Goal: Find specific page/section: Find specific page/section

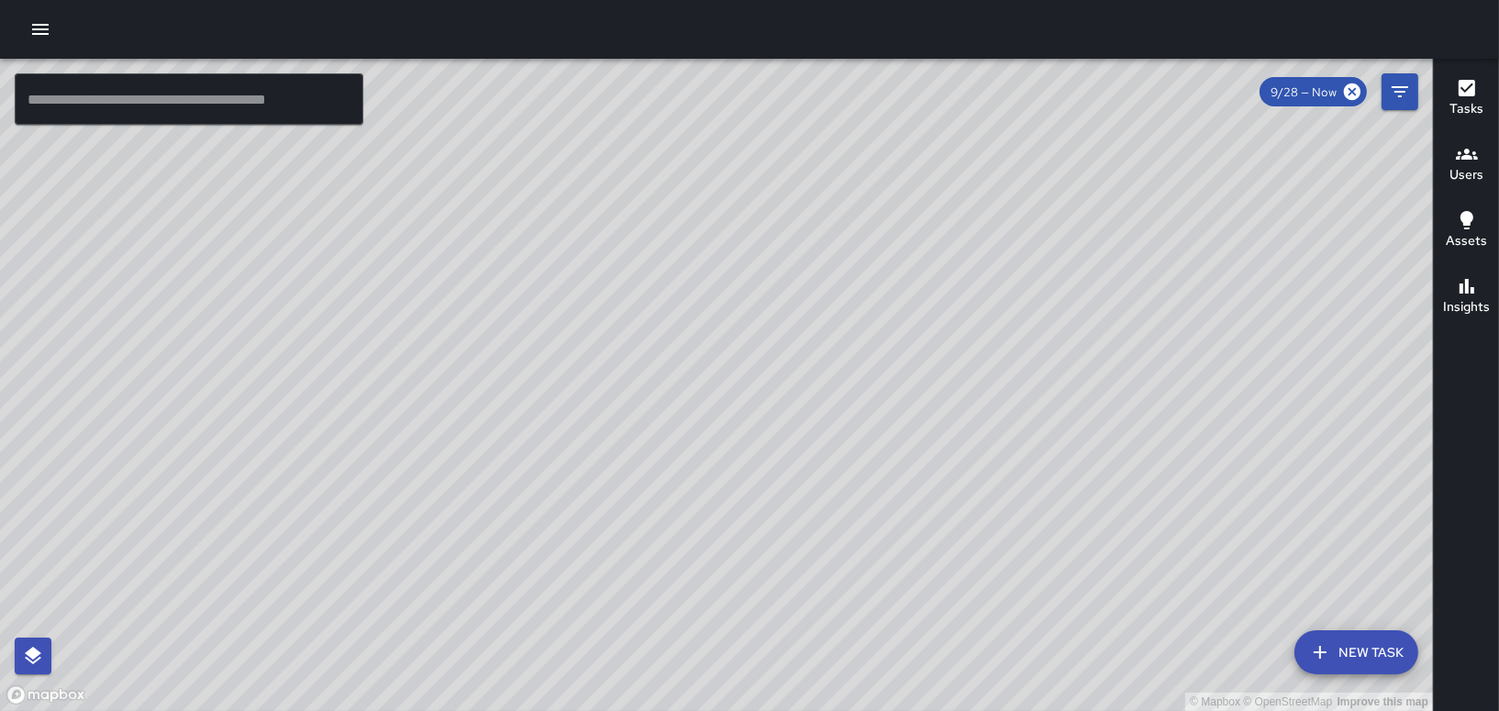
drag, startPoint x: 802, startPoint y: 157, endPoint x: 708, endPoint y: 567, distance: 420.6
click at [711, 567] on div "© Mapbox © OpenStreetMap Improve this map" at bounding box center [716, 385] width 1433 height 652
drag, startPoint x: 759, startPoint y: 219, endPoint x: 714, endPoint y: 379, distance: 165.8
click at [721, 282] on div "© Mapbox © OpenStreetMap Improve this map" at bounding box center [716, 385] width 1433 height 652
drag, startPoint x: 594, startPoint y: 377, endPoint x: 824, endPoint y: 201, distance: 289.9
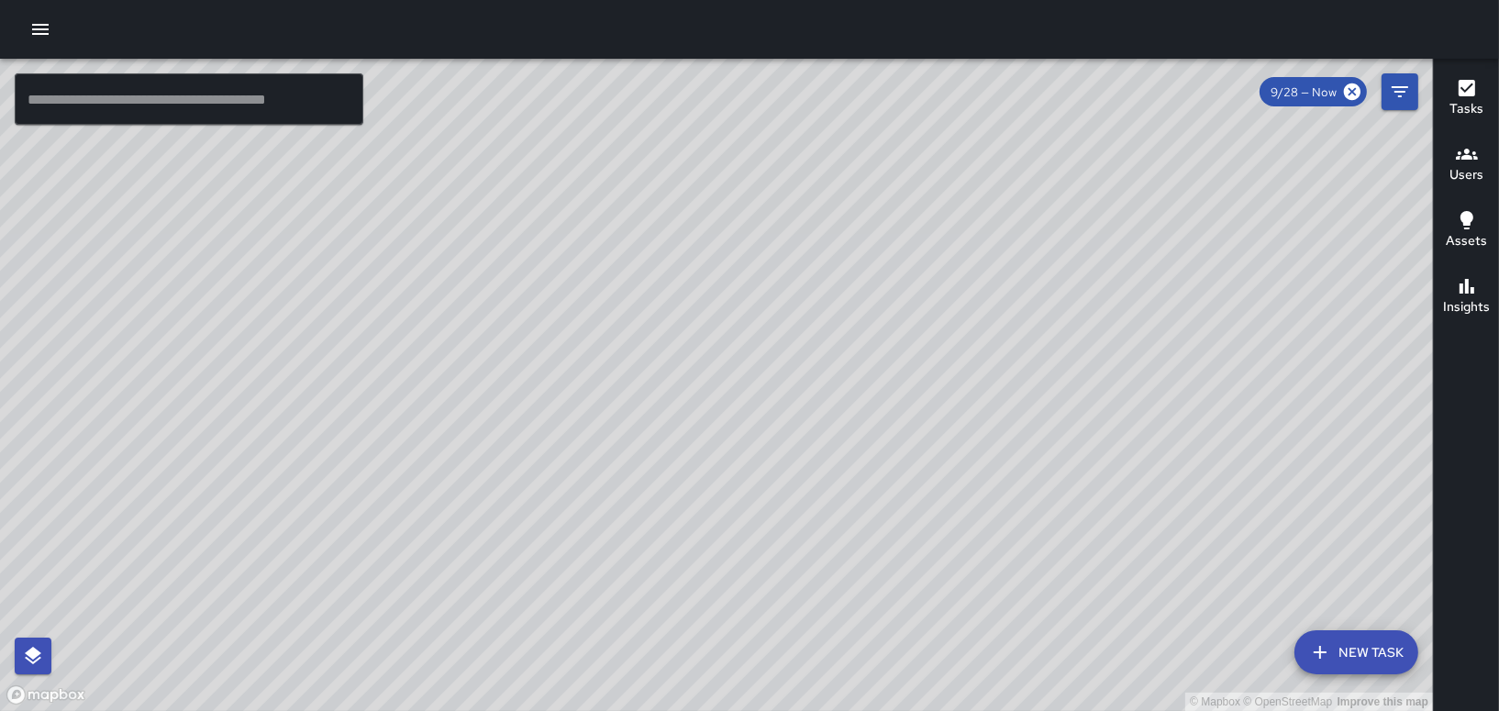
click at [783, 233] on div "© Mapbox © OpenStreetMap Improve this map" at bounding box center [716, 385] width 1433 height 652
drag, startPoint x: 644, startPoint y: 380, endPoint x: 757, endPoint y: 236, distance: 183.0
click at [757, 236] on div "© Mapbox © OpenStreetMap Improve this map" at bounding box center [716, 385] width 1433 height 652
drag, startPoint x: 439, startPoint y: 317, endPoint x: 597, endPoint y: 504, distance: 244.1
click at [597, 504] on div "© Mapbox © OpenStreetMap Improve this map" at bounding box center [716, 385] width 1433 height 652
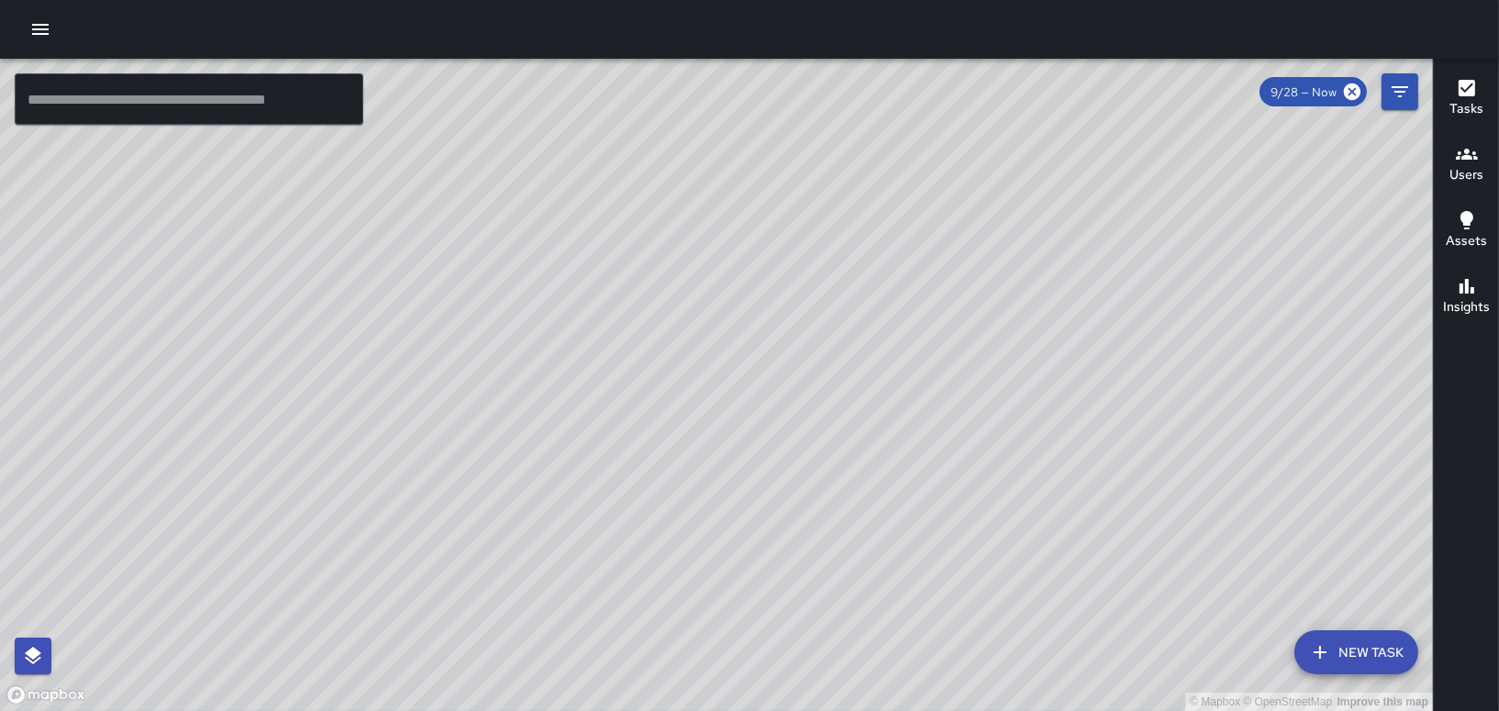
drag, startPoint x: 633, startPoint y: 250, endPoint x: 643, endPoint y: 304, distance: 55.1
click at [643, 304] on div "© Mapbox © OpenStreetMap Improve this map" at bounding box center [716, 385] width 1433 height 652
drag, startPoint x: 643, startPoint y: 304, endPoint x: 669, endPoint y: 633, distance: 330.4
click at [669, 633] on div "© Mapbox © OpenStreetMap Improve this map" at bounding box center [716, 385] width 1433 height 652
drag, startPoint x: 609, startPoint y: 455, endPoint x: 612, endPoint y: 605, distance: 150.5
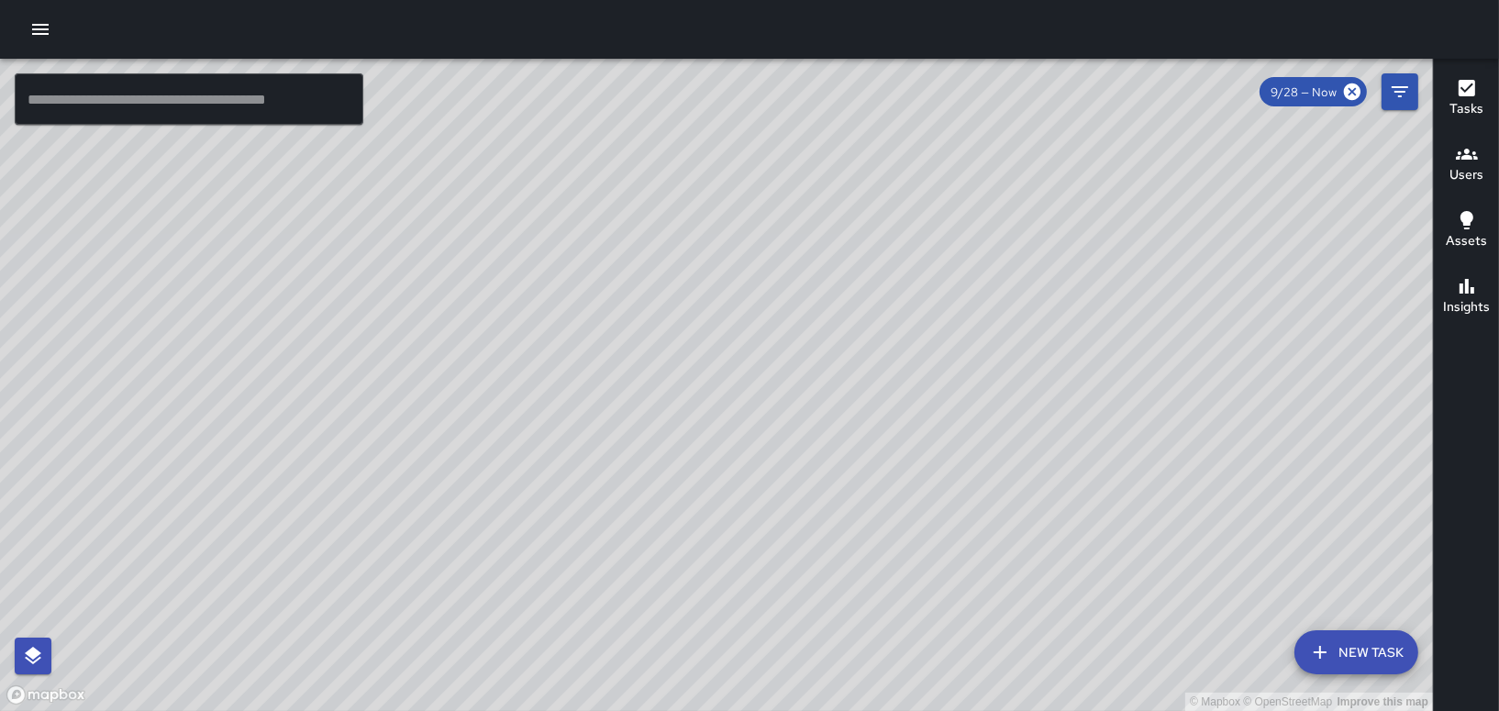
click at [628, 623] on div "© Mapbox © OpenStreetMap Improve this map" at bounding box center [716, 385] width 1433 height 652
drag, startPoint x: 896, startPoint y: 420, endPoint x: 919, endPoint y: 463, distance: 48.8
click at [914, 465] on div "© Mapbox © OpenStreetMap Improve this map" at bounding box center [716, 385] width 1433 height 652
drag, startPoint x: 928, startPoint y: 302, endPoint x: 946, endPoint y: 561, distance: 260.3
click at [946, 561] on div "© Mapbox © OpenStreetMap Improve this map" at bounding box center [716, 385] width 1433 height 652
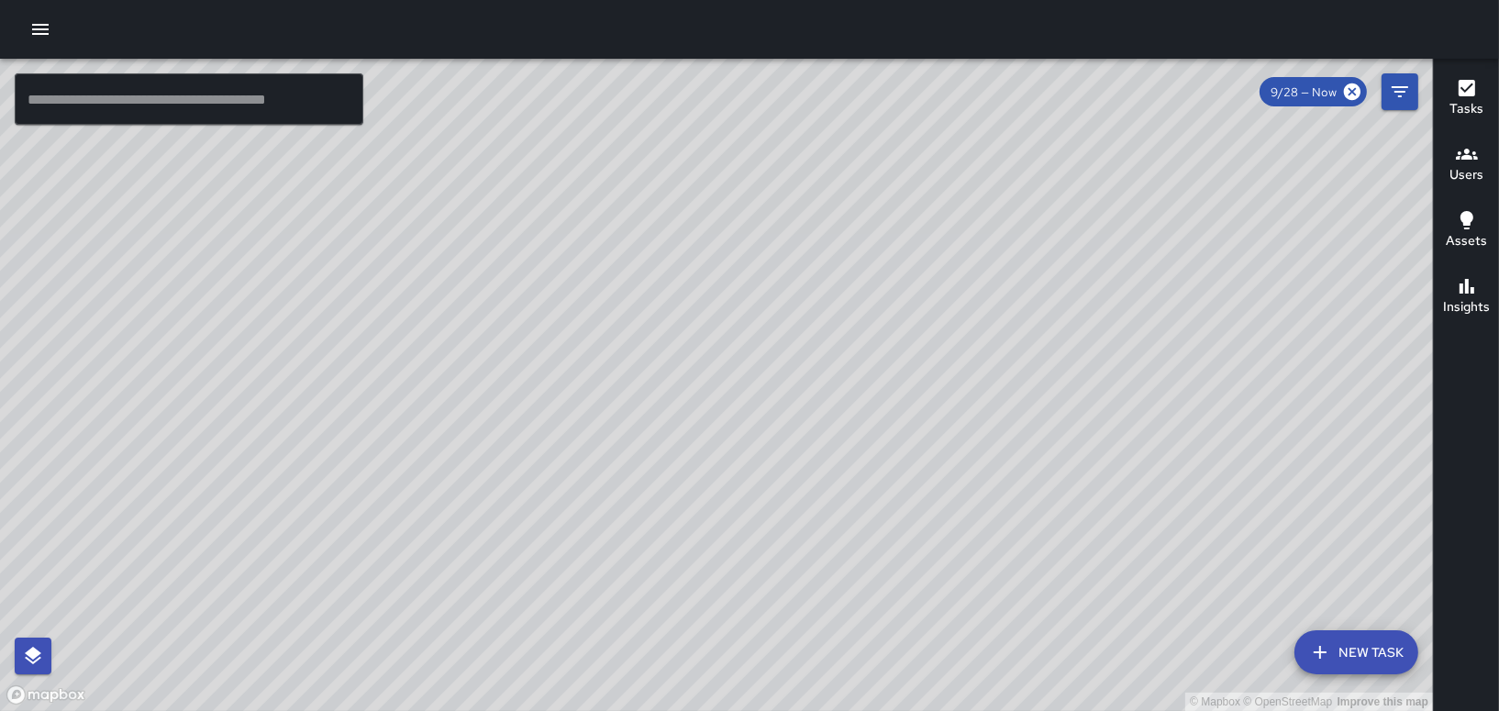
drag, startPoint x: 844, startPoint y: 481, endPoint x: 811, endPoint y: 185, distance: 297.2
click at [806, 182] on div "© Mapbox © OpenStreetMap Improve this map" at bounding box center [716, 385] width 1433 height 652
drag, startPoint x: 832, startPoint y: 377, endPoint x: 812, endPoint y: 305, distance: 75.2
click at [812, 305] on div "© Mapbox © OpenStreetMap Improve this map" at bounding box center [716, 385] width 1433 height 652
drag, startPoint x: 1022, startPoint y: 549, endPoint x: 1050, endPoint y: 134, distance: 415.6
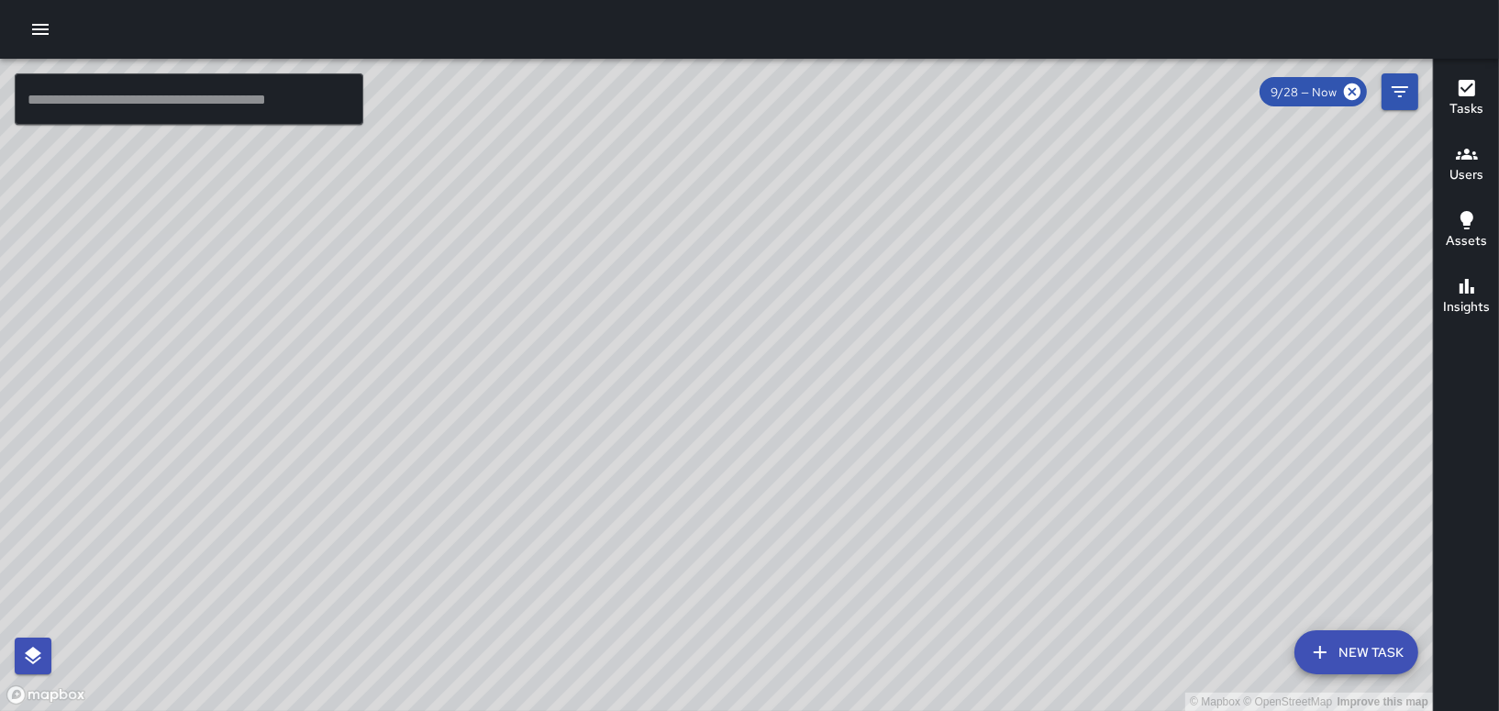
click at [1061, 128] on div "© Mapbox © OpenStreetMap Improve this map" at bounding box center [716, 385] width 1433 height 652
drag, startPoint x: 1009, startPoint y: 519, endPoint x: 927, endPoint y: 370, distance: 170.8
click at [949, 366] on div "© Mapbox © OpenStreetMap Improve this map" at bounding box center [716, 385] width 1433 height 652
drag, startPoint x: 1373, startPoint y: 373, endPoint x: 1032, endPoint y: 334, distance: 343.6
click at [1032, 334] on div "© Mapbox © OpenStreetMap Improve this map" at bounding box center [716, 385] width 1433 height 652
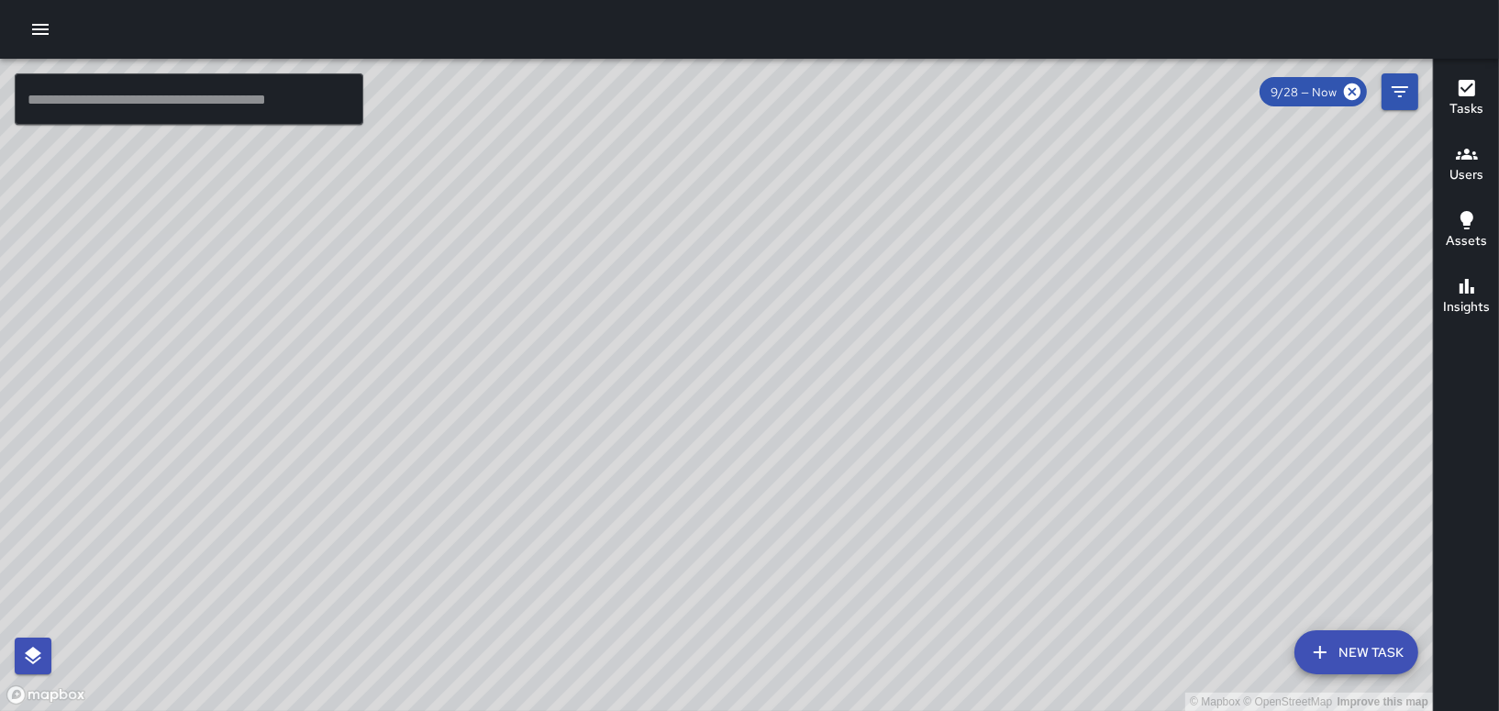
drag, startPoint x: 1375, startPoint y: 463, endPoint x: 966, endPoint y: 398, distance: 414.3
click at [970, 398] on div "© Mapbox © OpenStreetMap Improve this map" at bounding box center [716, 385] width 1433 height 652
drag, startPoint x: 953, startPoint y: 331, endPoint x: 953, endPoint y: 227, distance: 104.6
click at [953, 228] on div "© Mapbox © OpenStreetMap Improve this map" at bounding box center [716, 385] width 1433 height 652
drag, startPoint x: 954, startPoint y: 229, endPoint x: 1084, endPoint y: 267, distance: 135.6
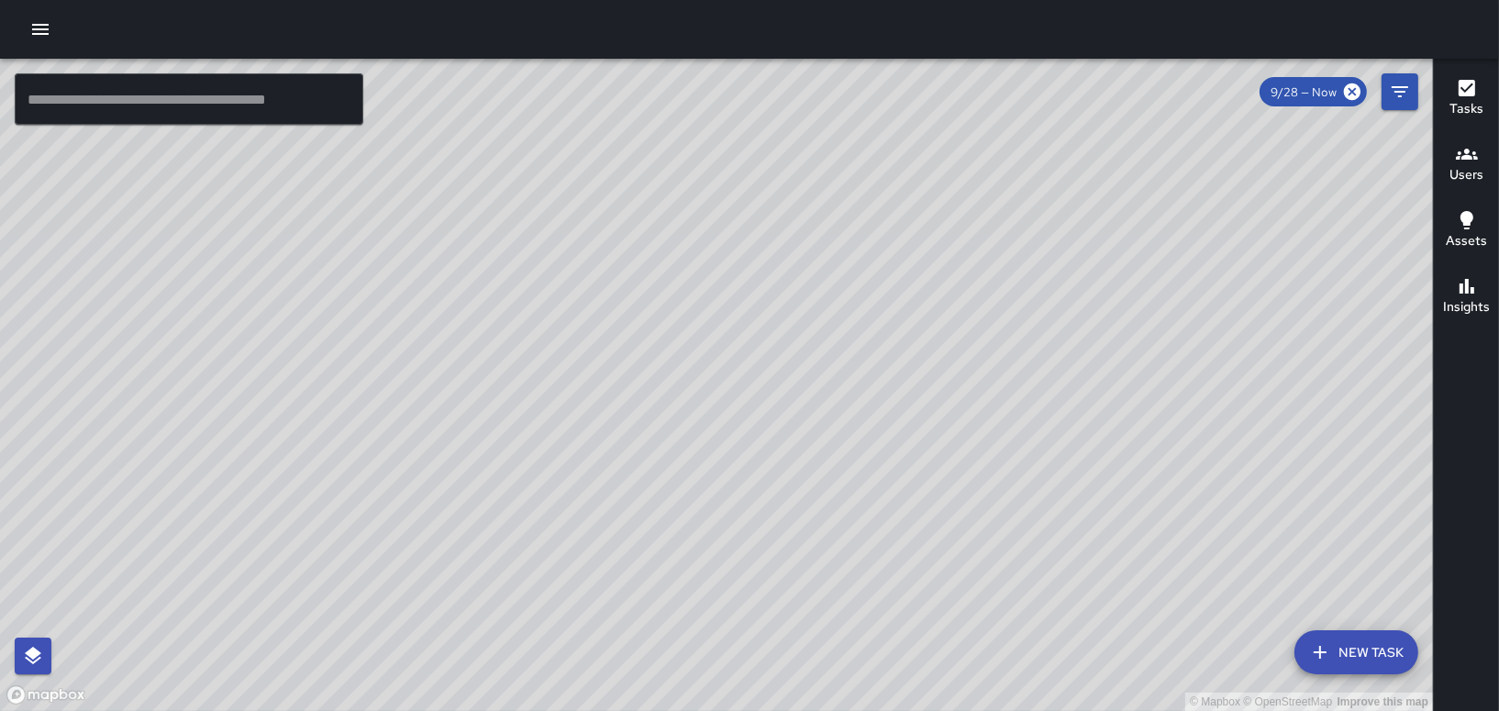
click at [1083, 267] on div "© Mapbox © OpenStreetMap Improve this map" at bounding box center [716, 385] width 1433 height 652
drag, startPoint x: 1176, startPoint y: 169, endPoint x: 978, endPoint y: 223, distance: 205.4
click at [978, 223] on div "© Mapbox © OpenStreetMap Improve this map" at bounding box center [716, 385] width 1433 height 652
drag, startPoint x: 754, startPoint y: 455, endPoint x: 746, endPoint y: 387, distance: 68.4
click at [746, 387] on div "© Mapbox © OpenStreetMap Improve this map" at bounding box center [716, 385] width 1433 height 652
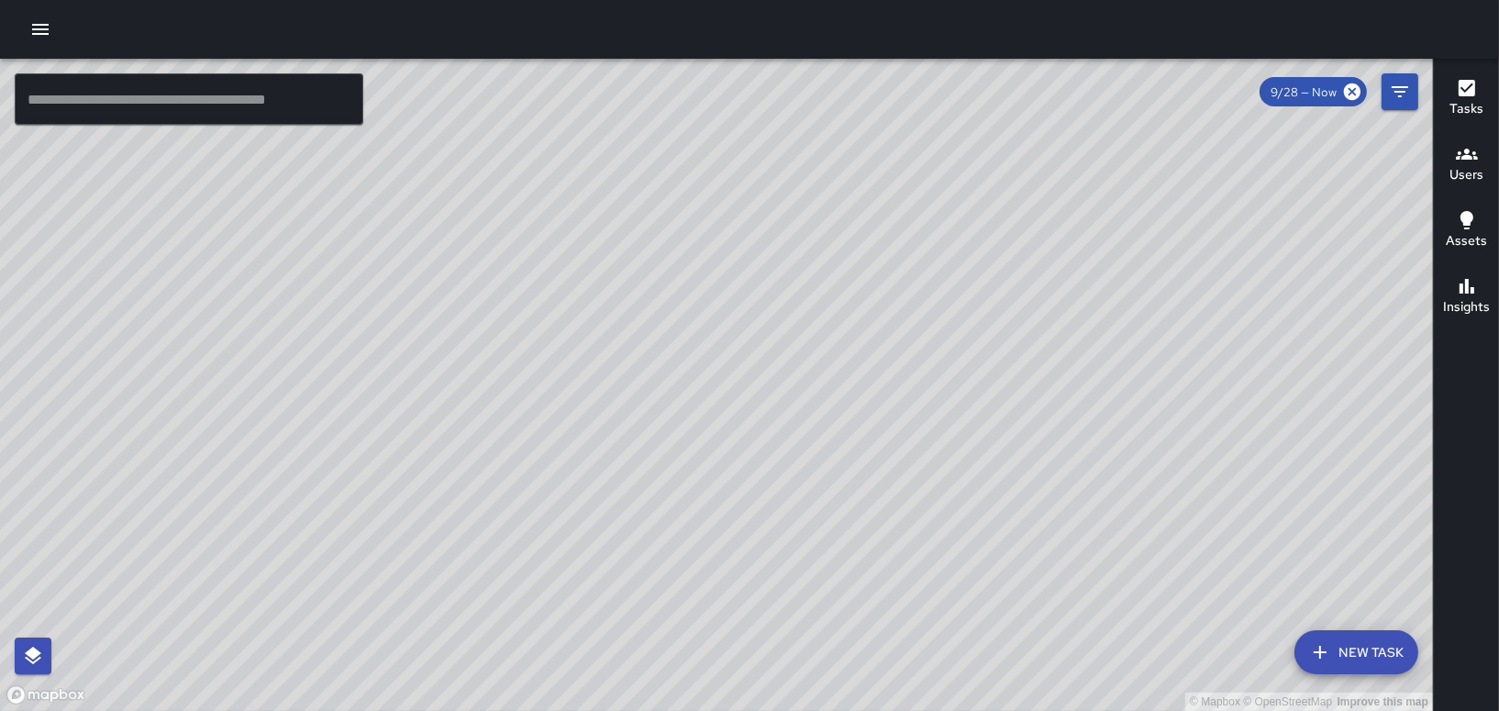
drag, startPoint x: 656, startPoint y: 425, endPoint x: 661, endPoint y: 369, distance: 56.2
click at [661, 369] on div "© Mapbox © OpenStreetMap Improve this map" at bounding box center [716, 385] width 1433 height 652
drag, startPoint x: 594, startPoint y: 104, endPoint x: 778, endPoint y: 336, distance: 296.4
click at [776, 339] on div "© Mapbox © OpenStreetMap Improve this map" at bounding box center [716, 385] width 1433 height 652
drag, startPoint x: 781, startPoint y: 279, endPoint x: 883, endPoint y: 567, distance: 305.5
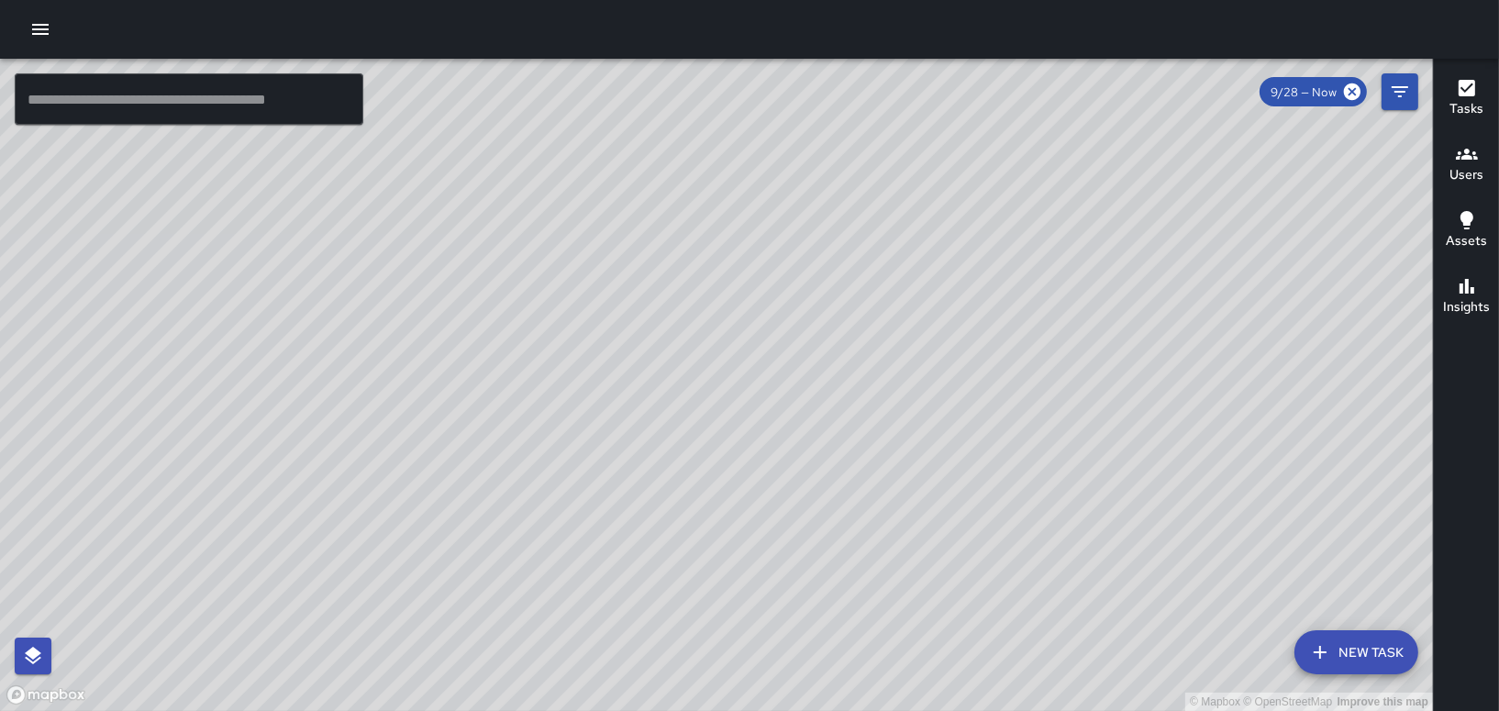
click at [883, 567] on div "© Mapbox © OpenStreetMap Improve this map" at bounding box center [716, 385] width 1433 height 652
drag, startPoint x: 1181, startPoint y: 227, endPoint x: 983, endPoint y: 645, distance: 462.5
click at [985, 644] on div "© Mapbox © OpenStreetMap Improve this map" at bounding box center [716, 385] width 1433 height 652
drag, startPoint x: 972, startPoint y: 434, endPoint x: 973, endPoint y: 192, distance: 242.2
click at [973, 192] on div "© Mapbox © OpenStreetMap Improve this map" at bounding box center [716, 385] width 1433 height 652
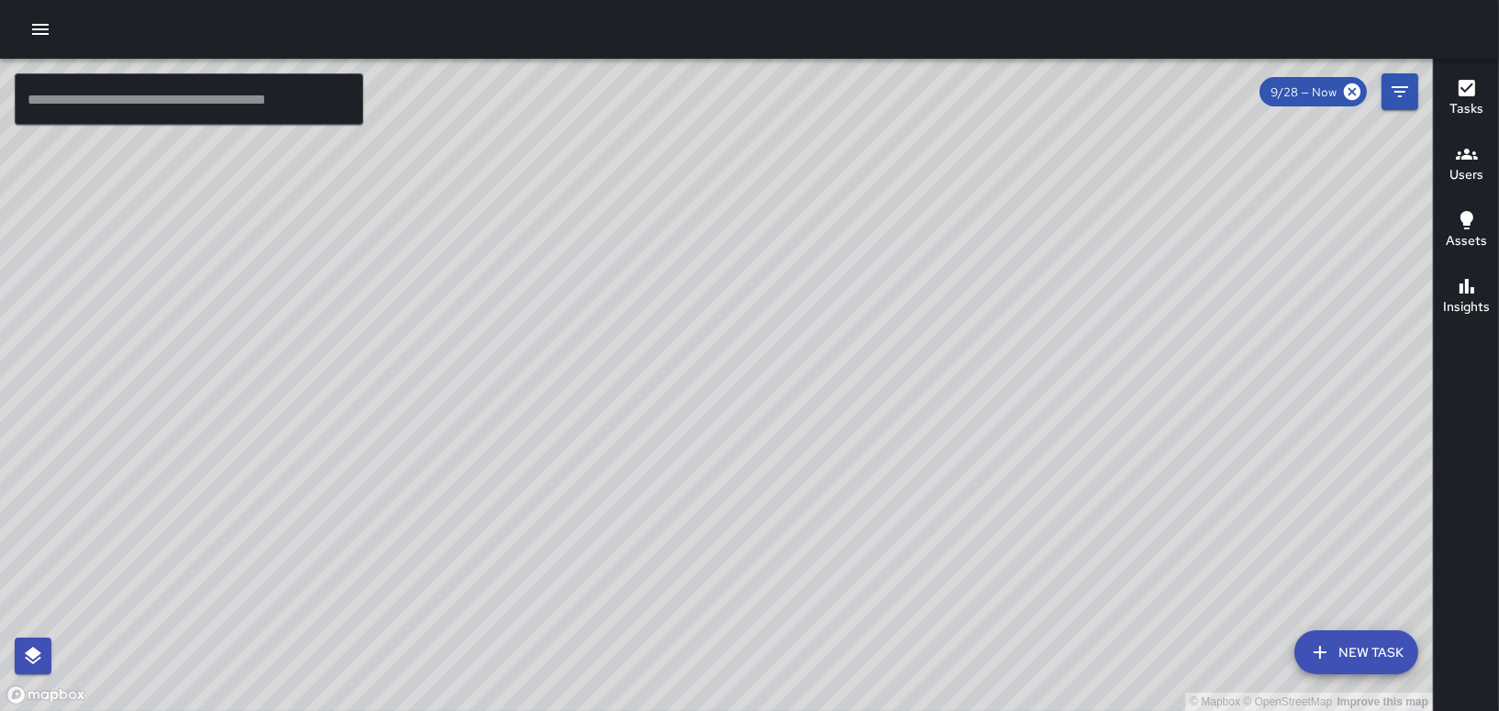
drag, startPoint x: 945, startPoint y: 341, endPoint x: 973, endPoint y: 195, distance: 148.6
click at [973, 195] on div "© Mapbox © OpenStreetMap Improve this map" at bounding box center [716, 385] width 1433 height 652
click at [1459, 156] on icon "button" at bounding box center [1467, 154] width 22 height 11
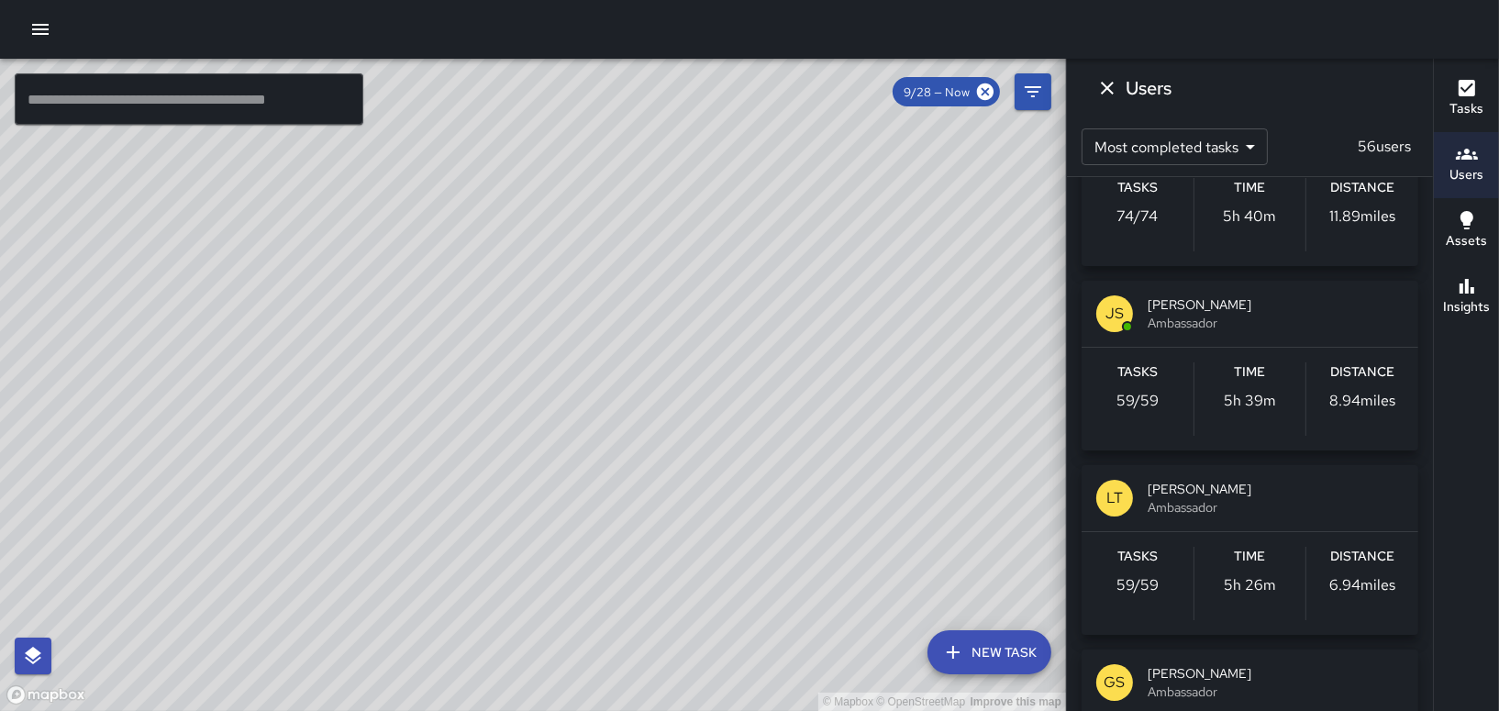
scroll to position [367, 0]
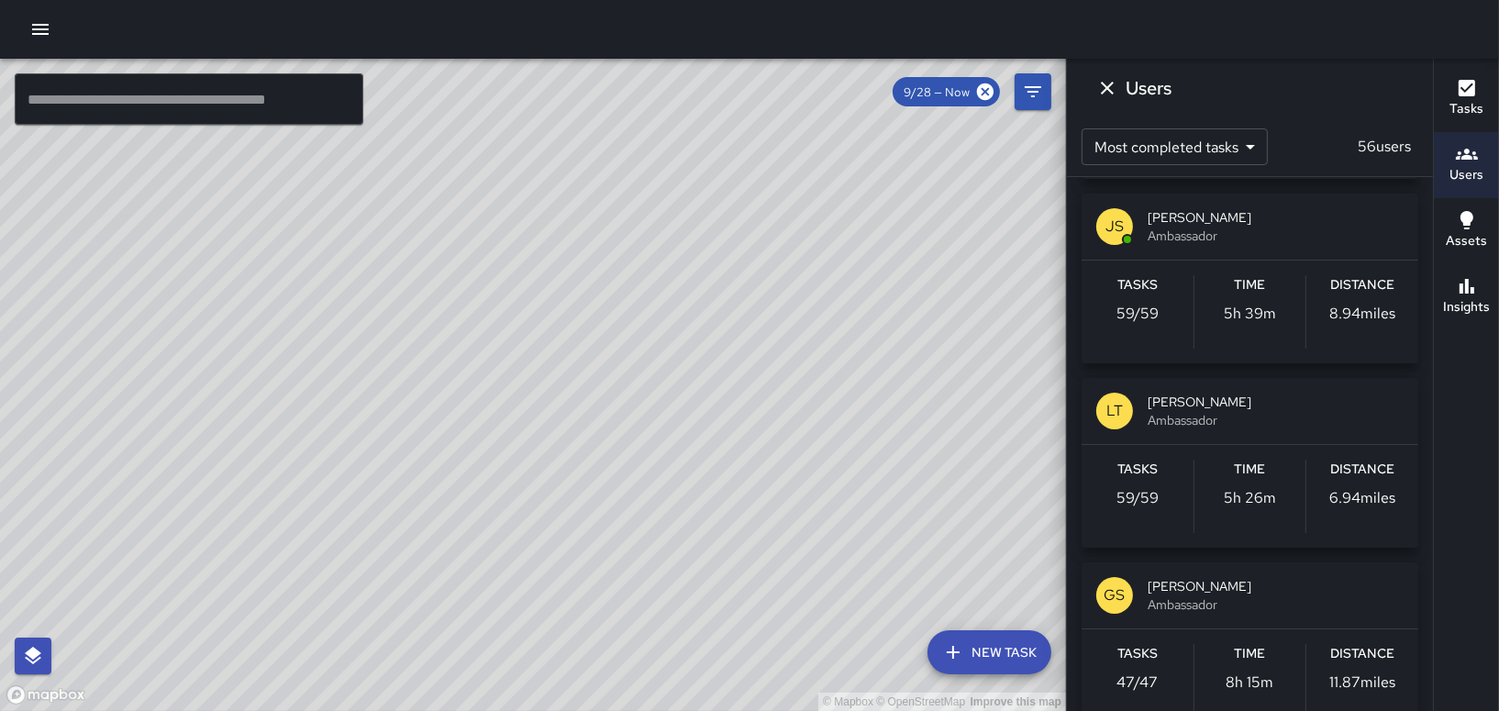
click at [1158, 405] on span "[PERSON_NAME]" at bounding box center [1276, 402] width 256 height 18
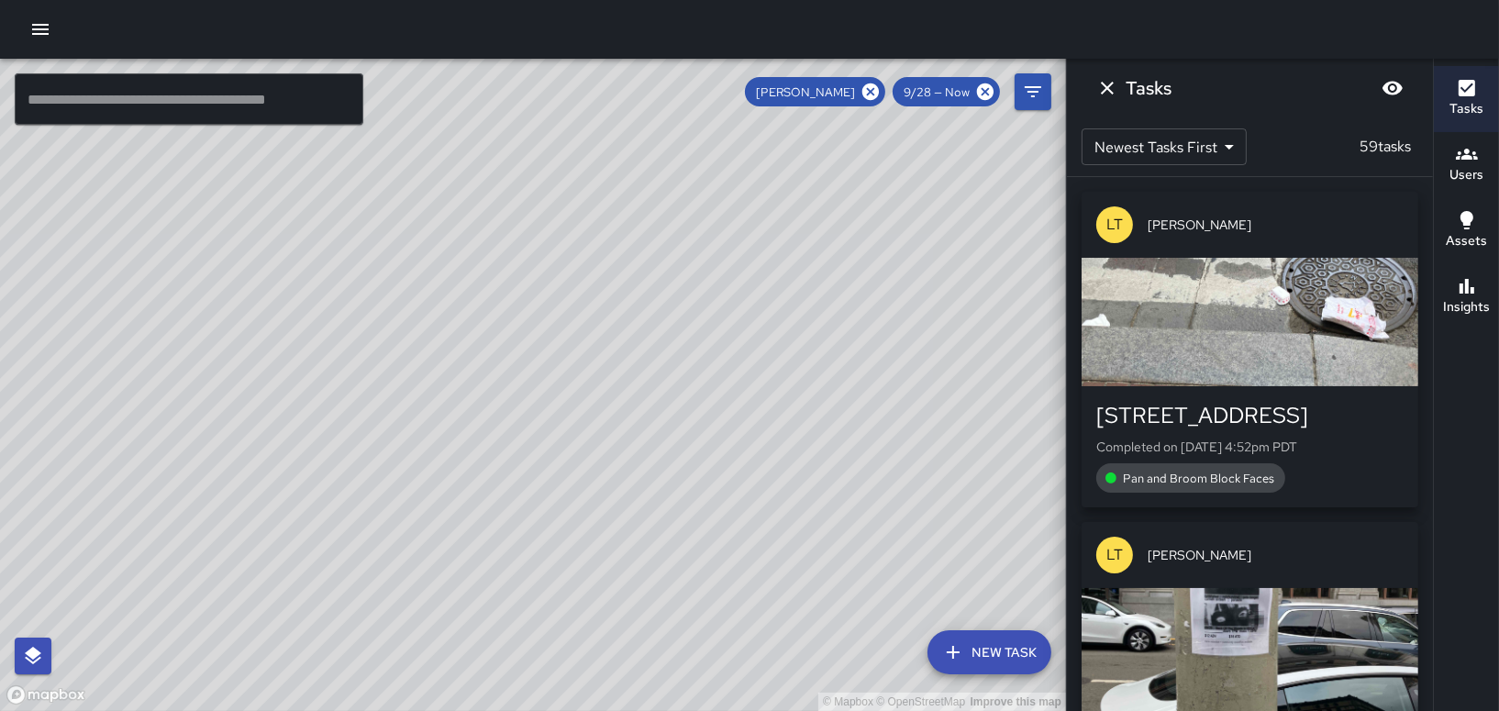
scroll to position [0, 0]
click at [1191, 413] on div "[STREET_ADDRESS]" at bounding box center [1249, 415] width 307 height 29
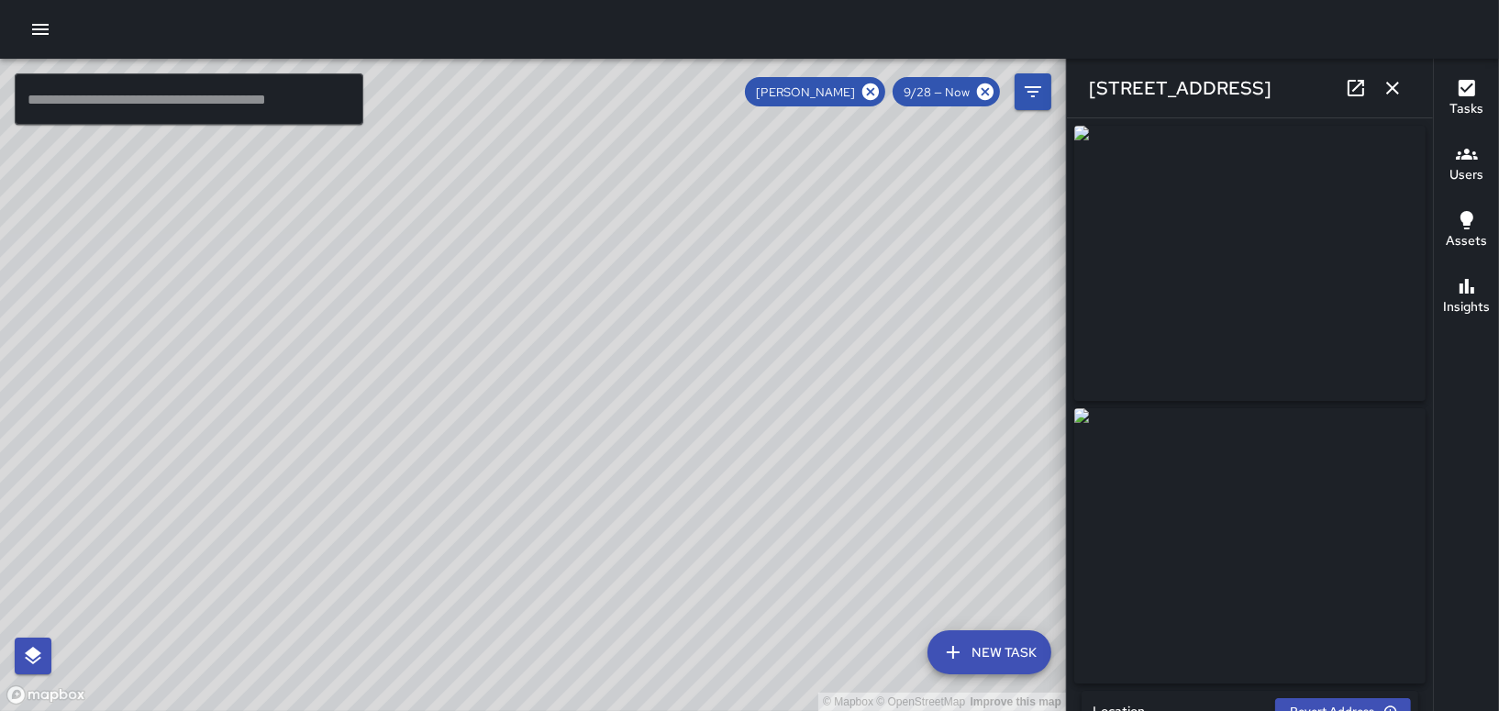
click at [1392, 87] on icon "button" at bounding box center [1392, 88] width 13 height 13
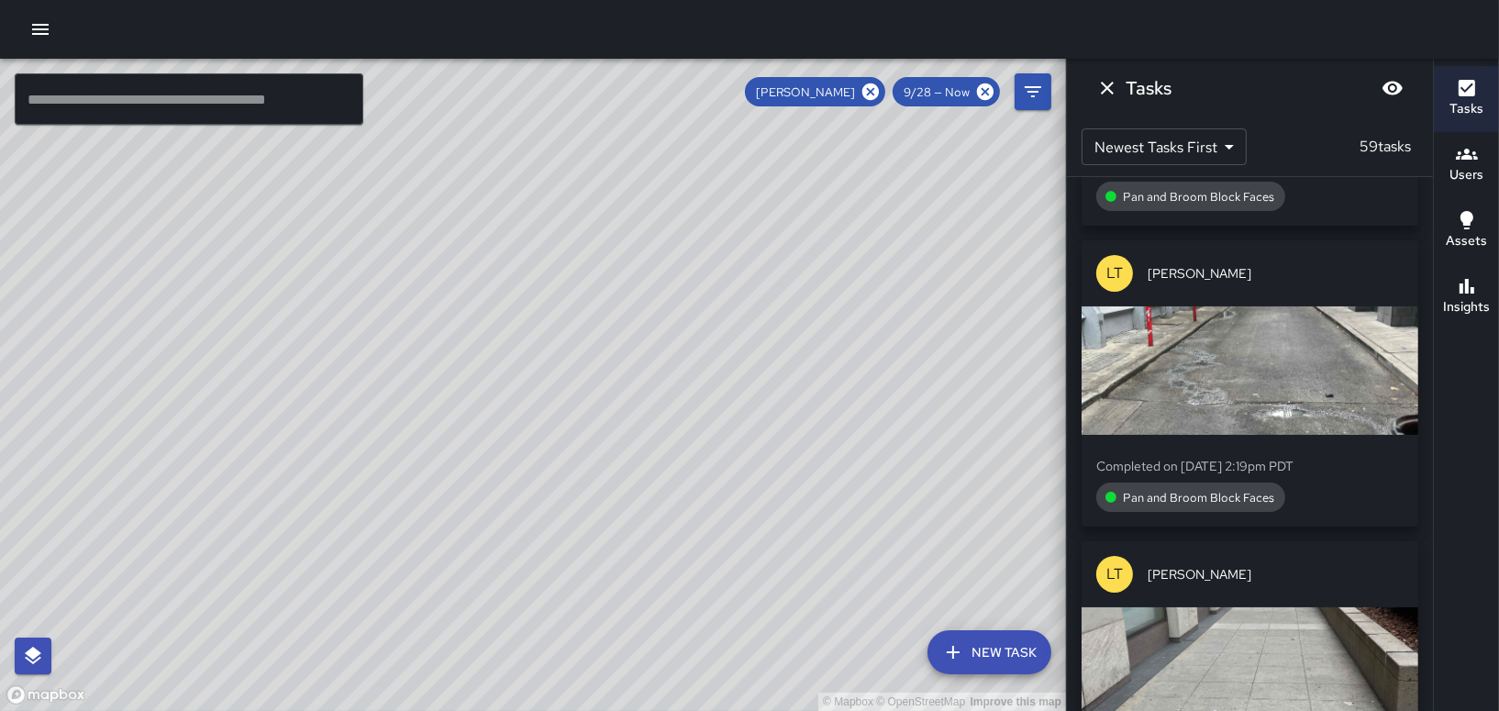
scroll to position [2753, 0]
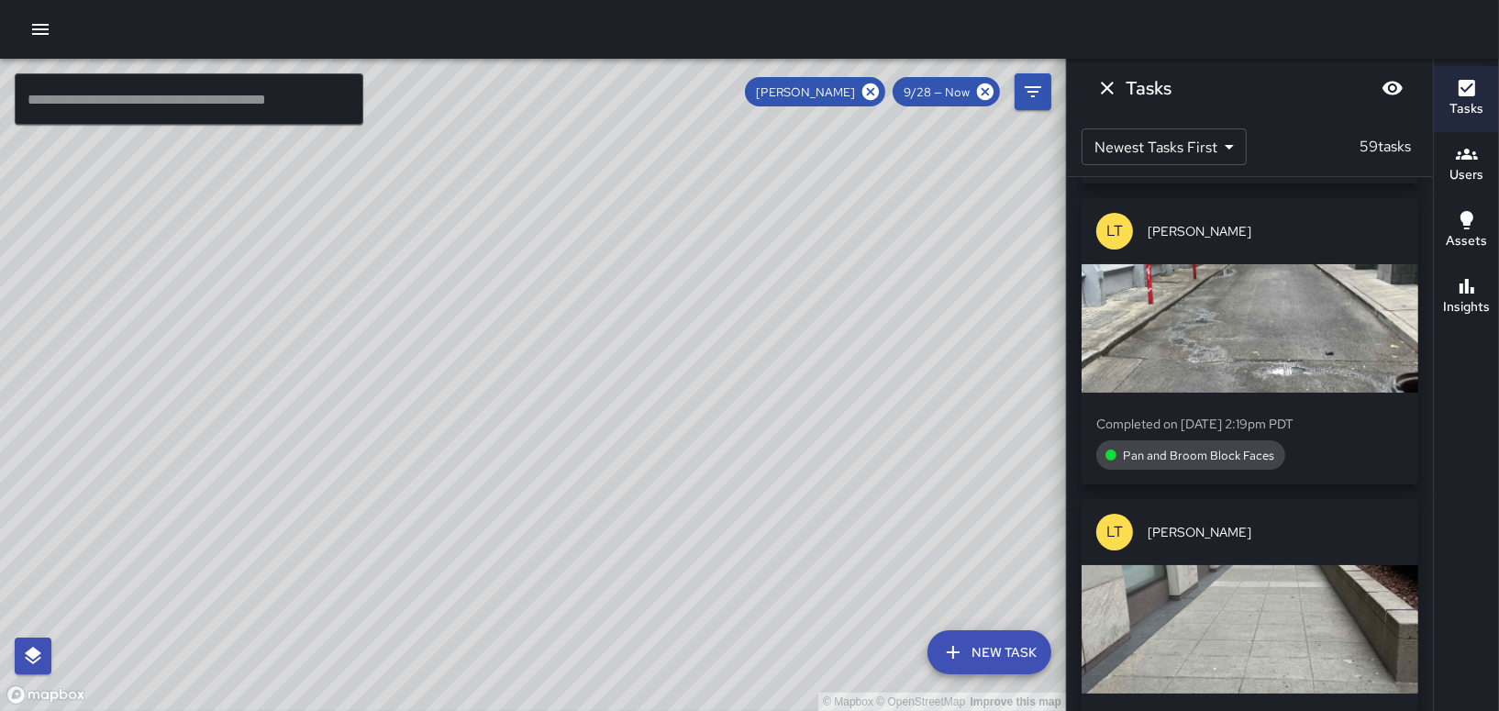
drag, startPoint x: 983, startPoint y: 96, endPoint x: 911, endPoint y: 89, distance: 72.8
click at [983, 96] on icon at bounding box center [985, 91] width 17 height 17
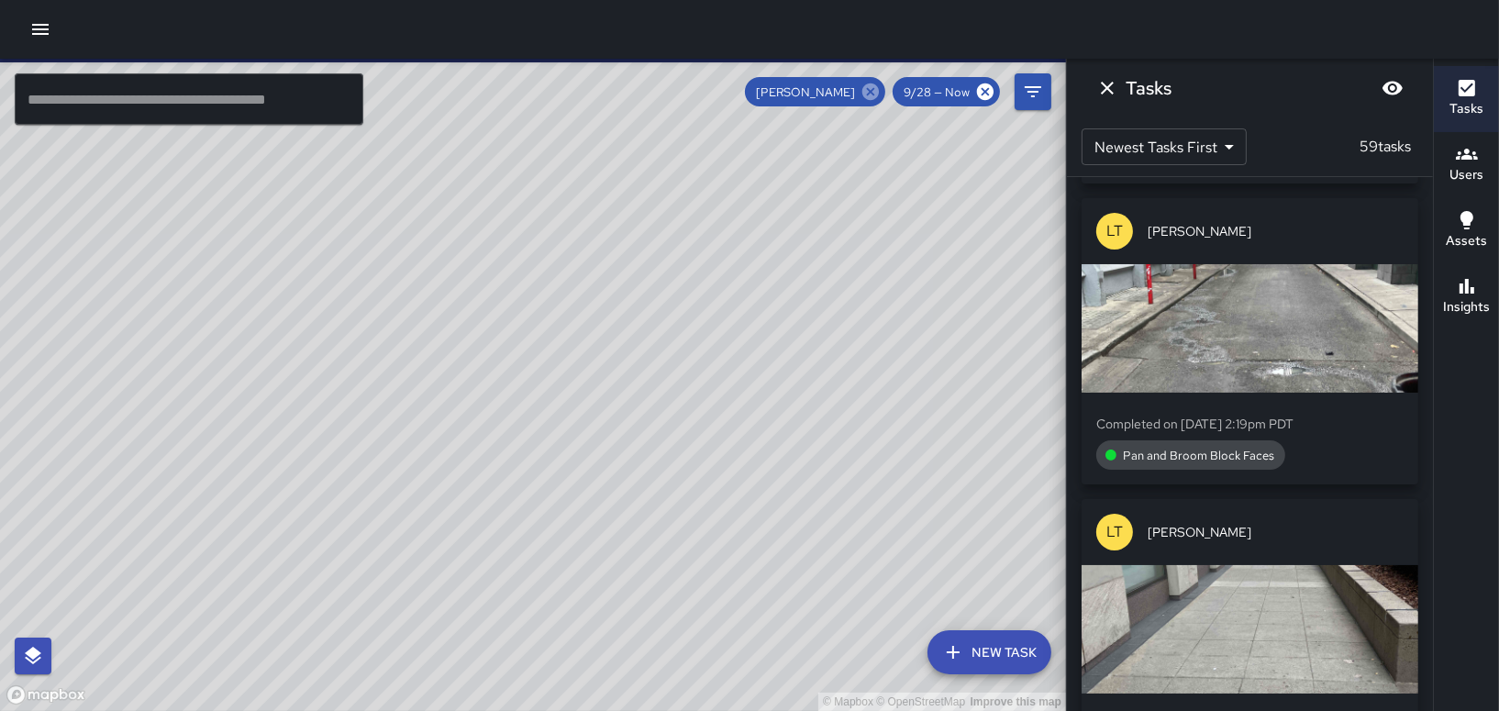
click at [869, 93] on icon at bounding box center [870, 91] width 17 height 17
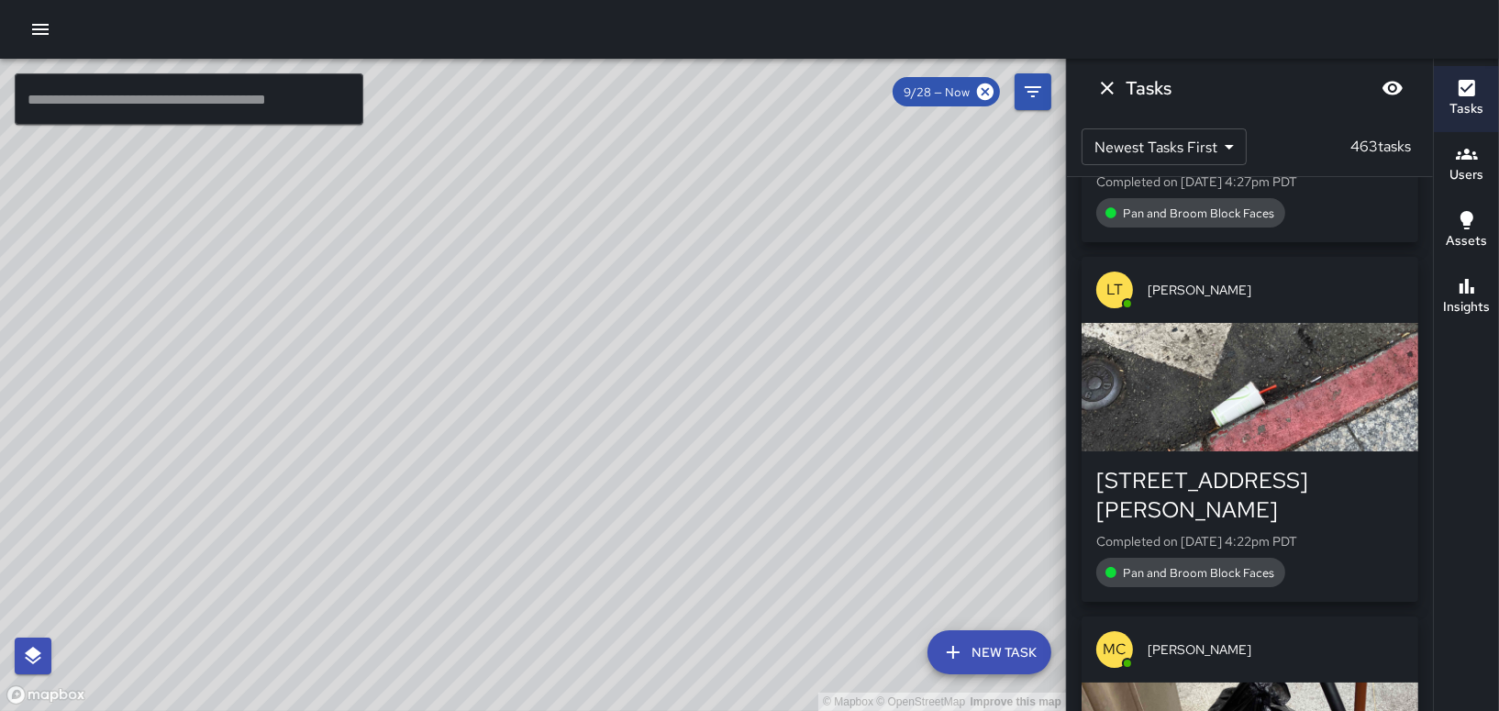
click at [1450, 163] on div "Users" at bounding box center [1467, 164] width 34 height 42
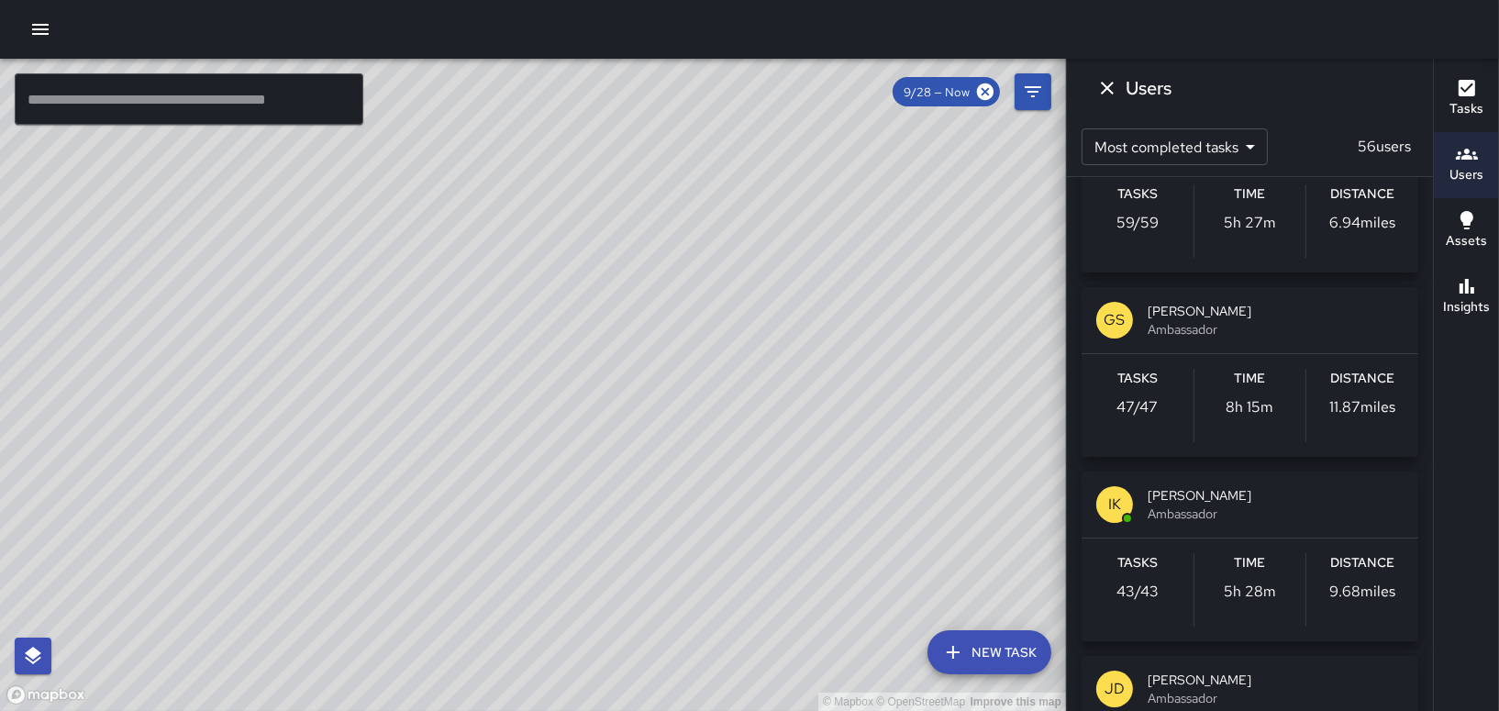
scroll to position [826, 0]
drag, startPoint x: 913, startPoint y: 261, endPoint x: 623, endPoint y: 519, distance: 388.6
click at [634, 532] on div "© Mapbox © OpenStreetMap Improve this map" at bounding box center [533, 385] width 1066 height 652
drag, startPoint x: 780, startPoint y: 441, endPoint x: 594, endPoint y: 354, distance: 204.8
click at [592, 354] on div "© Mapbox © OpenStreetMap Improve this map" at bounding box center [533, 385] width 1066 height 652
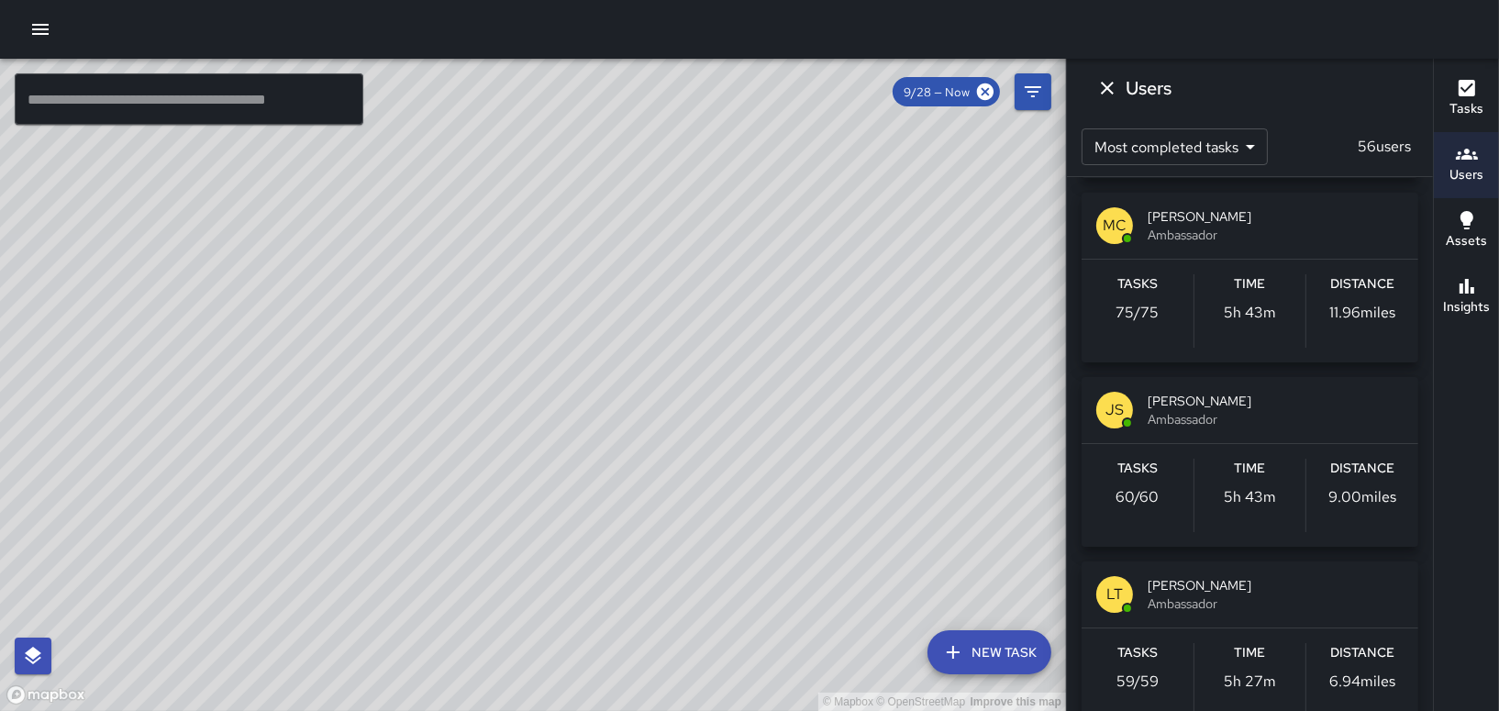
scroll to position [92, 0]
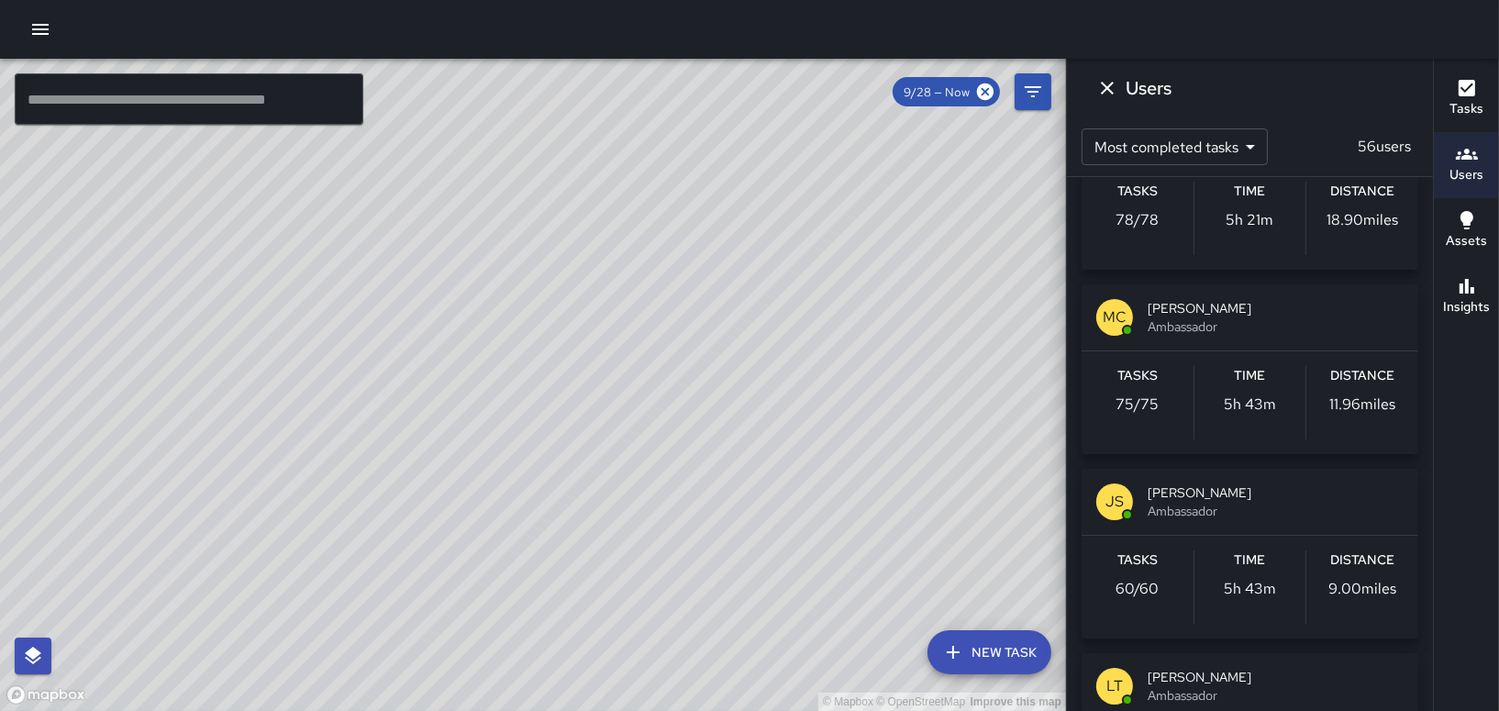
click at [1179, 323] on span "Ambassador" at bounding box center [1276, 326] width 256 height 18
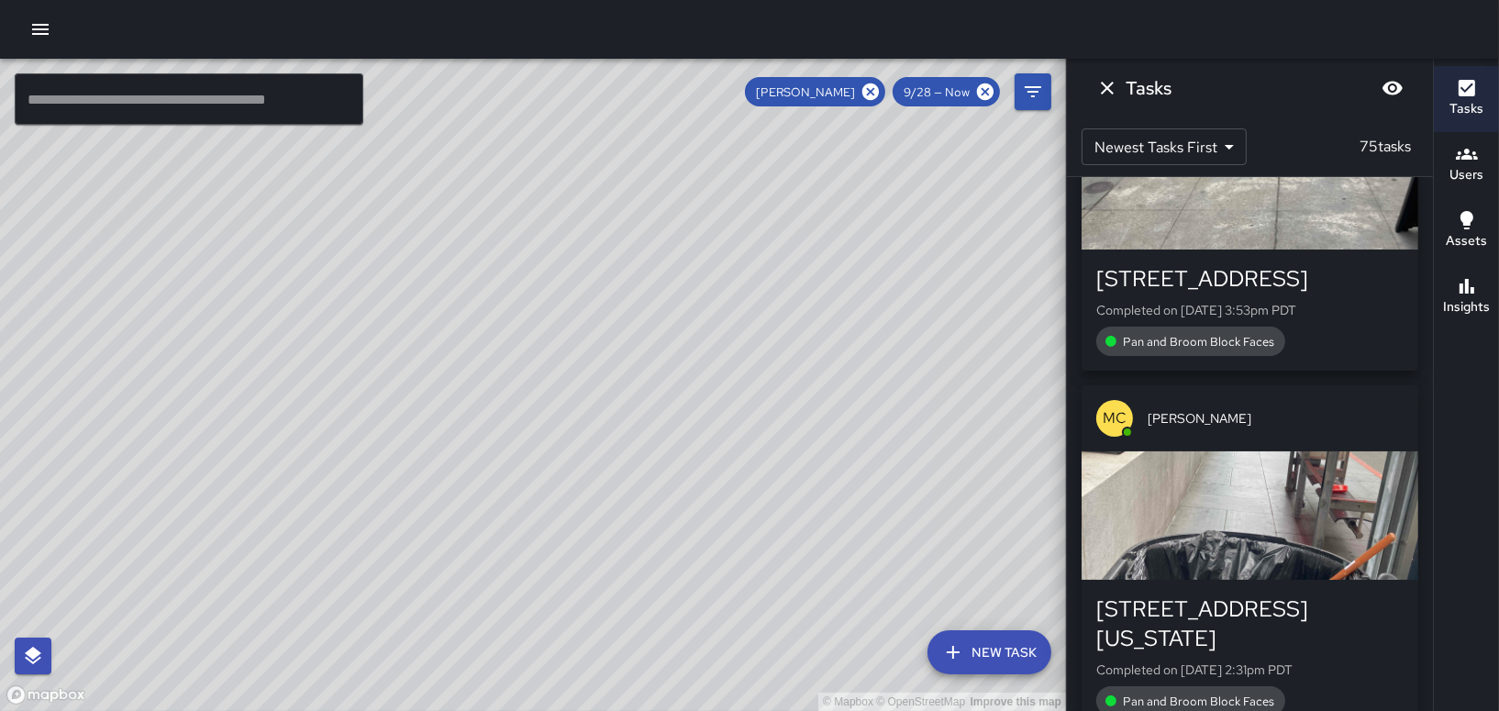
scroll to position [0, 0]
click at [866, 96] on icon at bounding box center [870, 91] width 17 height 17
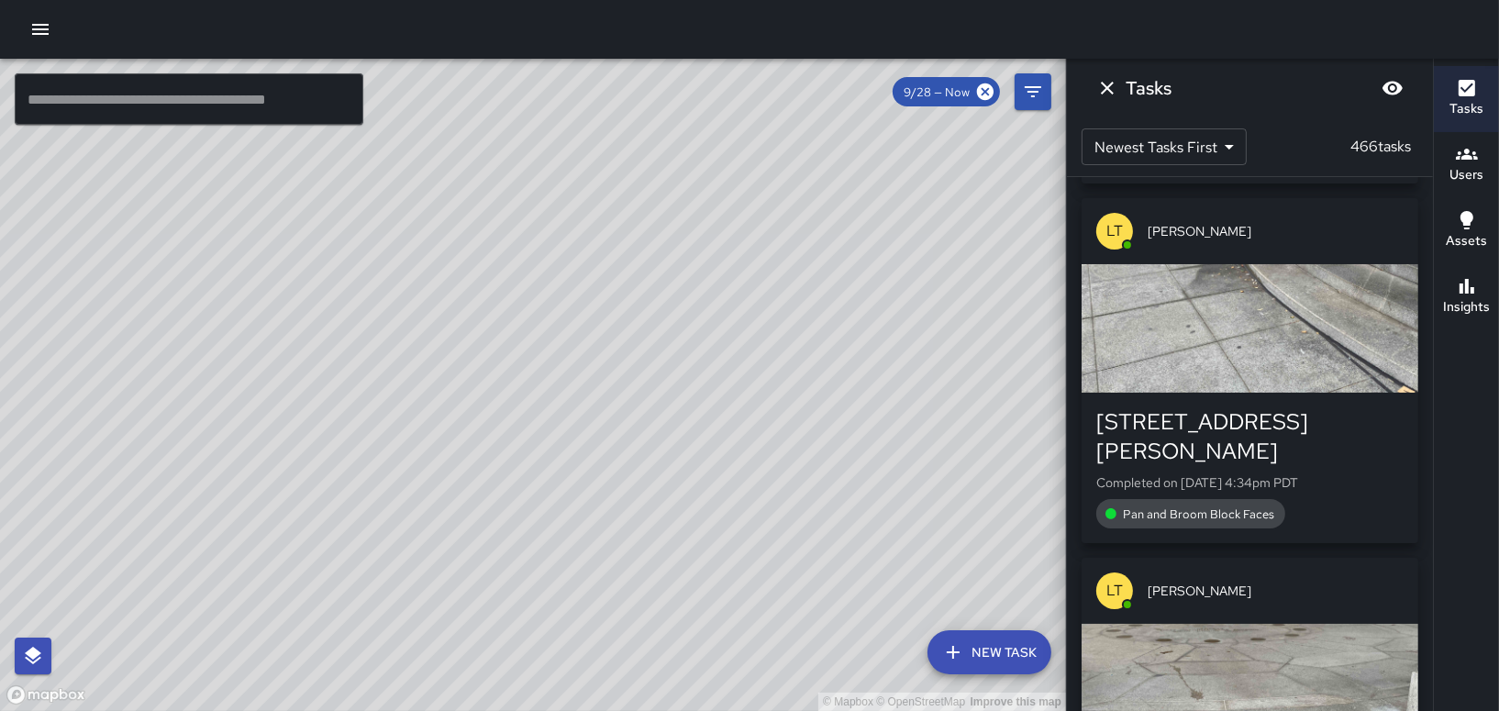
drag, startPoint x: 522, startPoint y: 383, endPoint x: 666, endPoint y: 379, distance: 144.1
click at [664, 379] on div "© Mapbox © OpenStreetMap Improve this map" at bounding box center [533, 385] width 1066 height 652
click at [1114, 92] on icon "Dismiss" at bounding box center [1107, 88] width 22 height 22
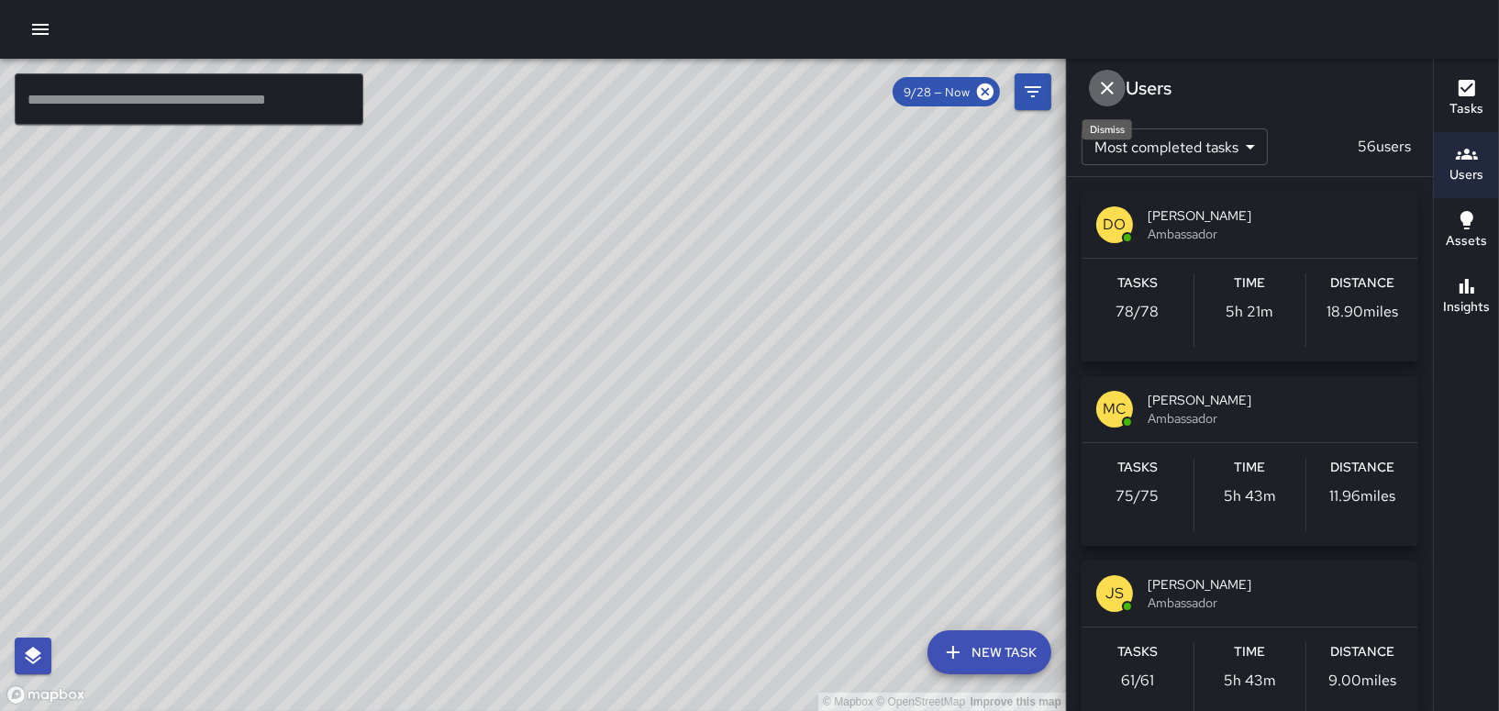
click at [1104, 93] on icon "Dismiss" at bounding box center [1107, 88] width 22 height 22
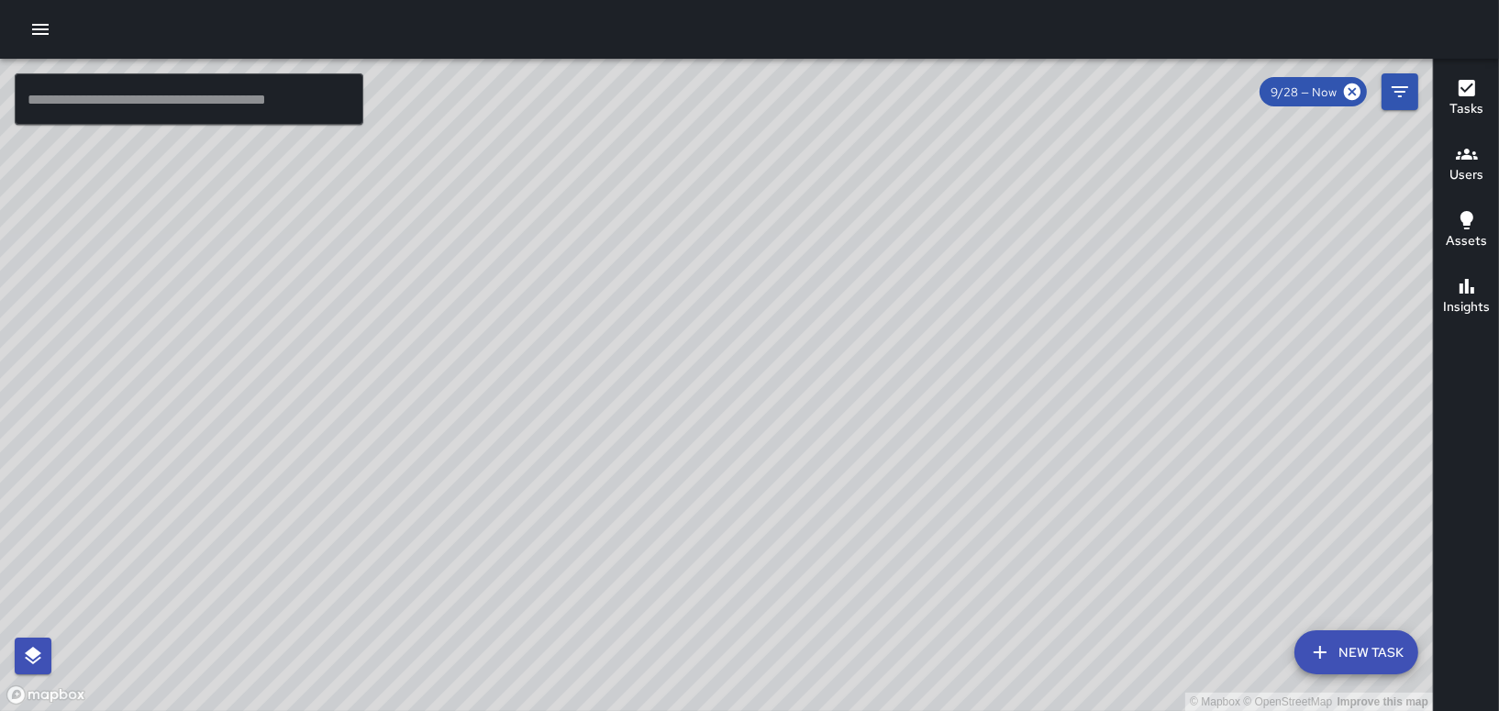
drag, startPoint x: 699, startPoint y: 213, endPoint x: 818, endPoint y: 405, distance: 226.6
click at [818, 405] on div "© Mapbox © OpenStreetMap Improve this map" at bounding box center [716, 385] width 1433 height 652
drag, startPoint x: 901, startPoint y: 323, endPoint x: 915, endPoint y: 439, distance: 117.3
click at [915, 439] on div "© Mapbox © OpenStreetMap Improve this map" at bounding box center [716, 385] width 1433 height 652
drag, startPoint x: 1116, startPoint y: 306, endPoint x: 1004, endPoint y: 225, distance: 138.0
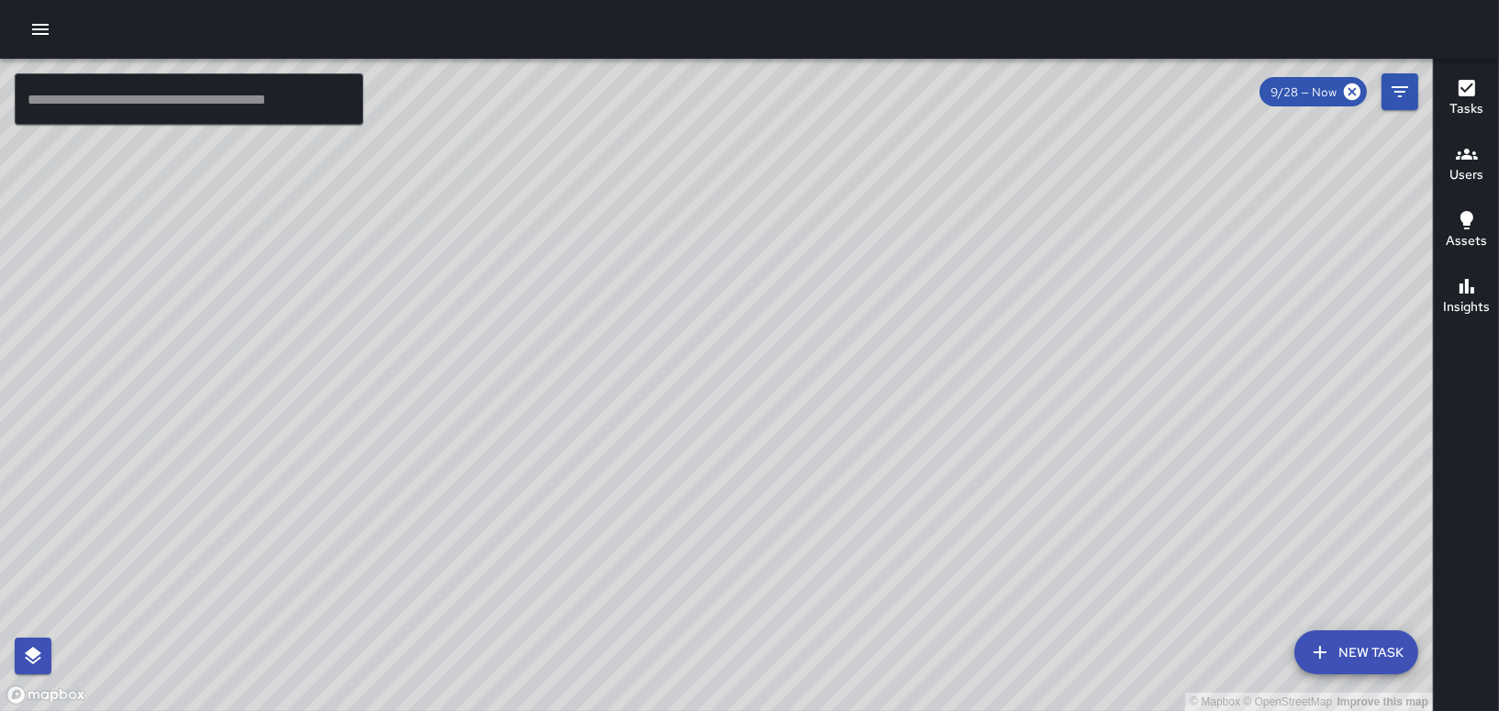
click at [1004, 225] on div "© Mapbox © OpenStreetMap Improve this map" at bounding box center [716, 385] width 1433 height 652
drag, startPoint x: 1209, startPoint y: 426, endPoint x: 1126, endPoint y: 647, distance: 236.3
click at [1126, 647] on div "© Mapbox © OpenStreetMap Improve this map" at bounding box center [716, 385] width 1433 height 652
drag, startPoint x: 1087, startPoint y: 525, endPoint x: 1084, endPoint y: 393, distance: 132.1
click at [1085, 394] on div "© Mapbox © OpenStreetMap Improve this map" at bounding box center [716, 385] width 1433 height 652
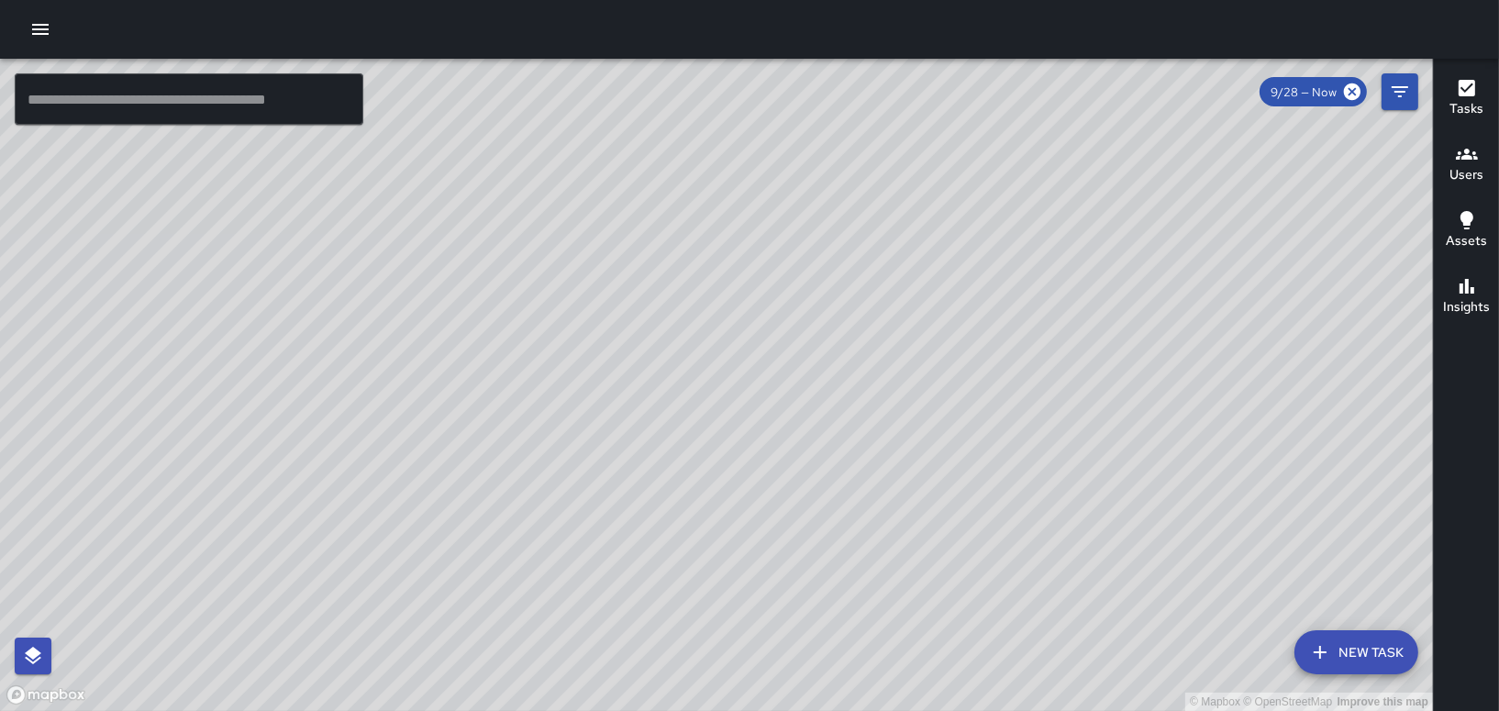
drag, startPoint x: 1140, startPoint y: 355, endPoint x: 1058, endPoint y: 548, distance: 209.6
click at [1058, 548] on div "© Mapbox © OpenStreetMap Improve this map" at bounding box center [716, 385] width 1433 height 652
drag, startPoint x: 1025, startPoint y: 377, endPoint x: 1034, endPoint y: 439, distance: 63.1
click at [1031, 435] on div "© Mapbox © OpenStreetMap Improve this map" at bounding box center [716, 385] width 1433 height 652
drag, startPoint x: 978, startPoint y: 257, endPoint x: 938, endPoint y: 358, distance: 108.7
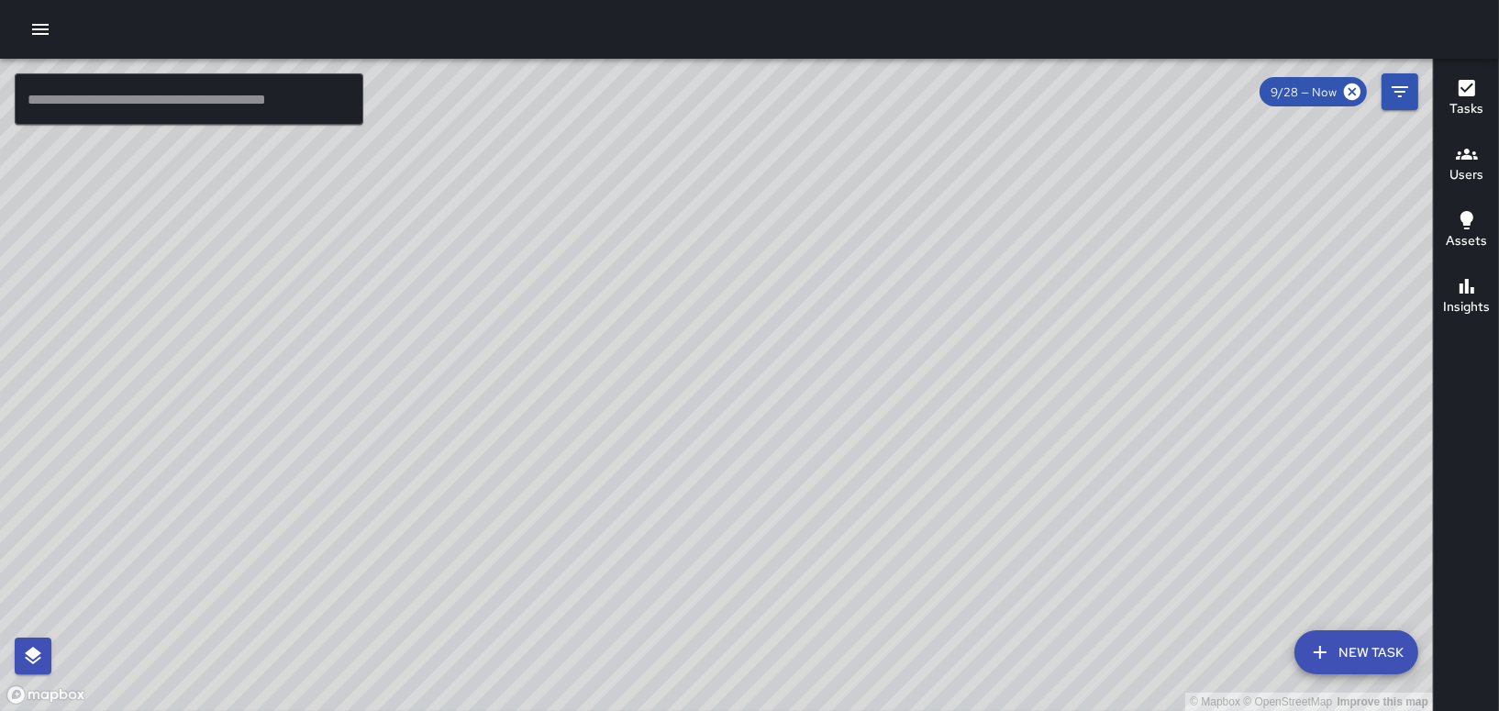
click at [938, 358] on div "© Mapbox © OpenStreetMap Improve this map" at bounding box center [716, 385] width 1433 height 652
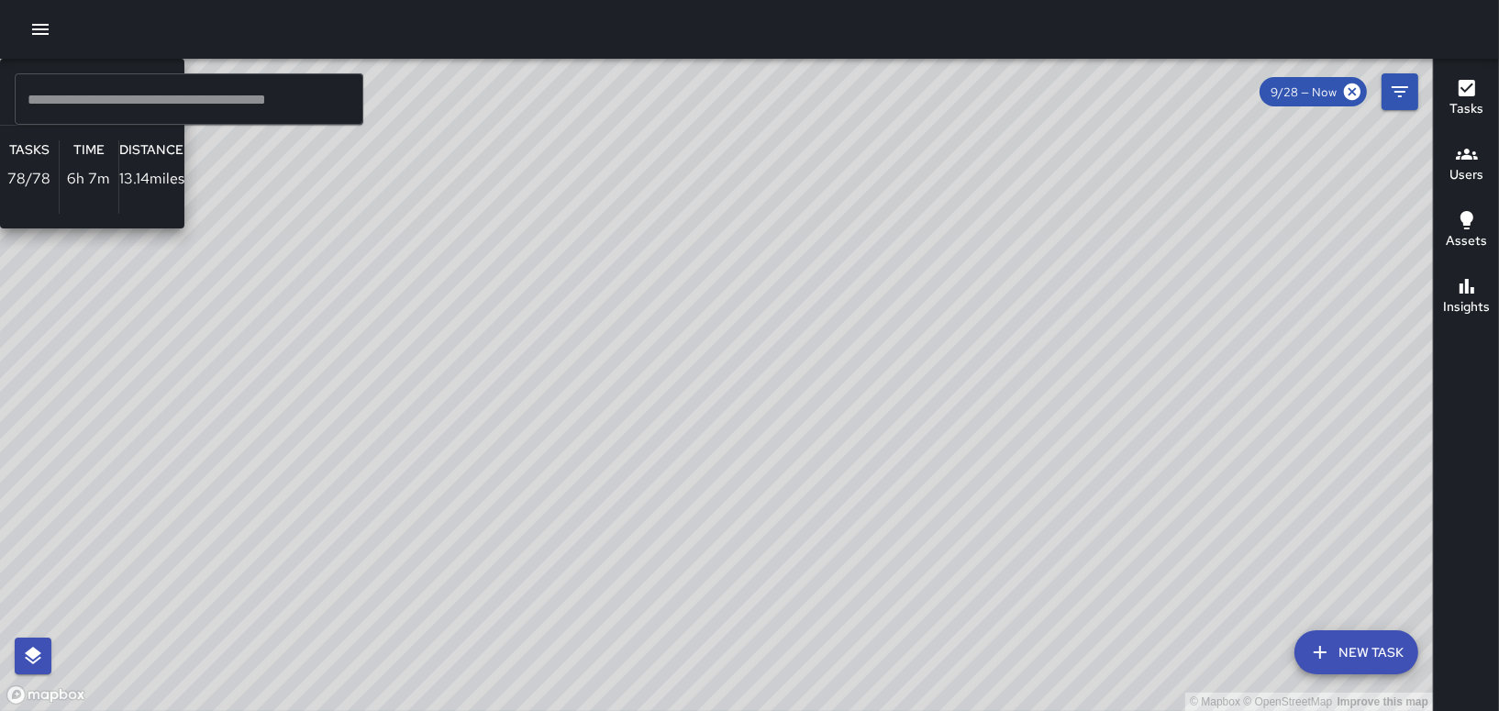
click at [839, 192] on div "© Mapbox © OpenStreetMap Improve this map MC [PERSON_NAME] Ambassador Tasks 78 …" at bounding box center [716, 385] width 1433 height 652
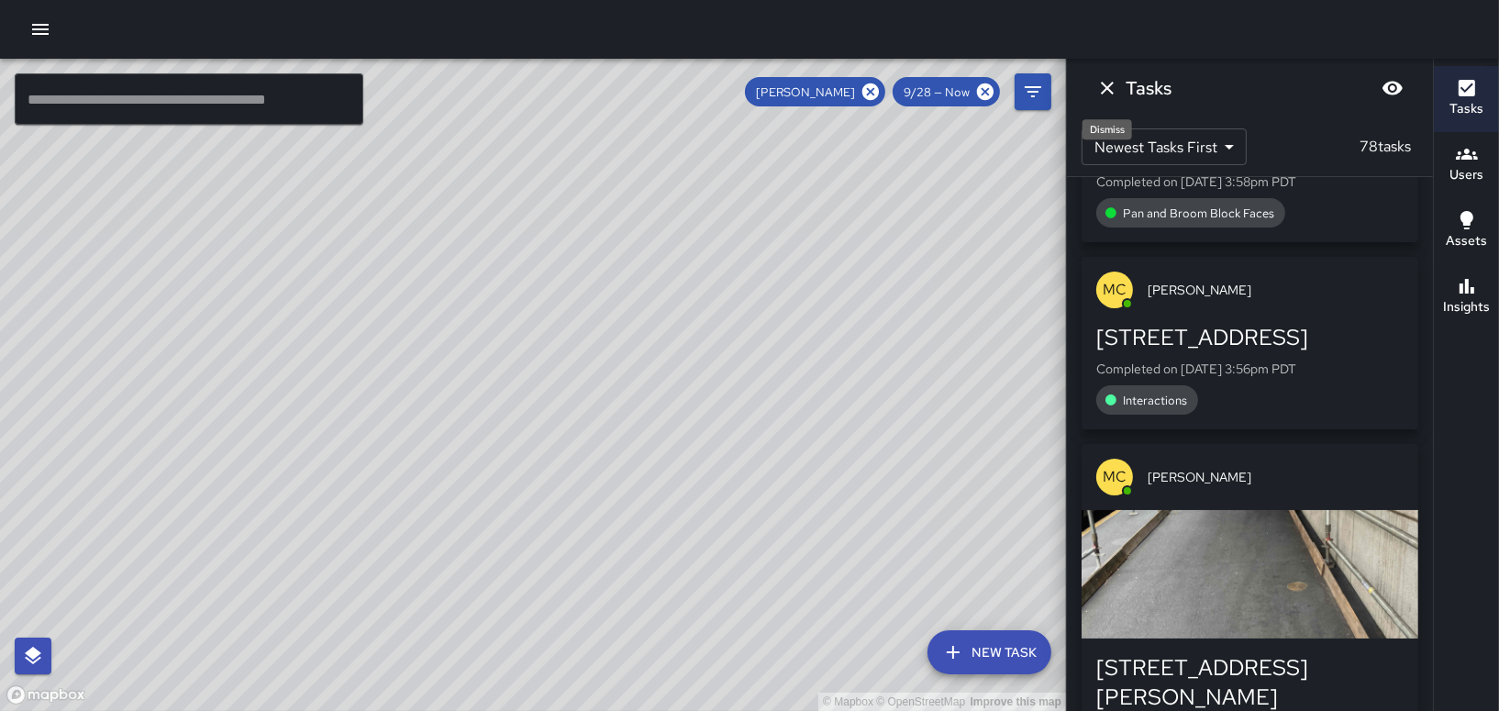
click at [1118, 91] on button "Dismiss" at bounding box center [1107, 88] width 37 height 37
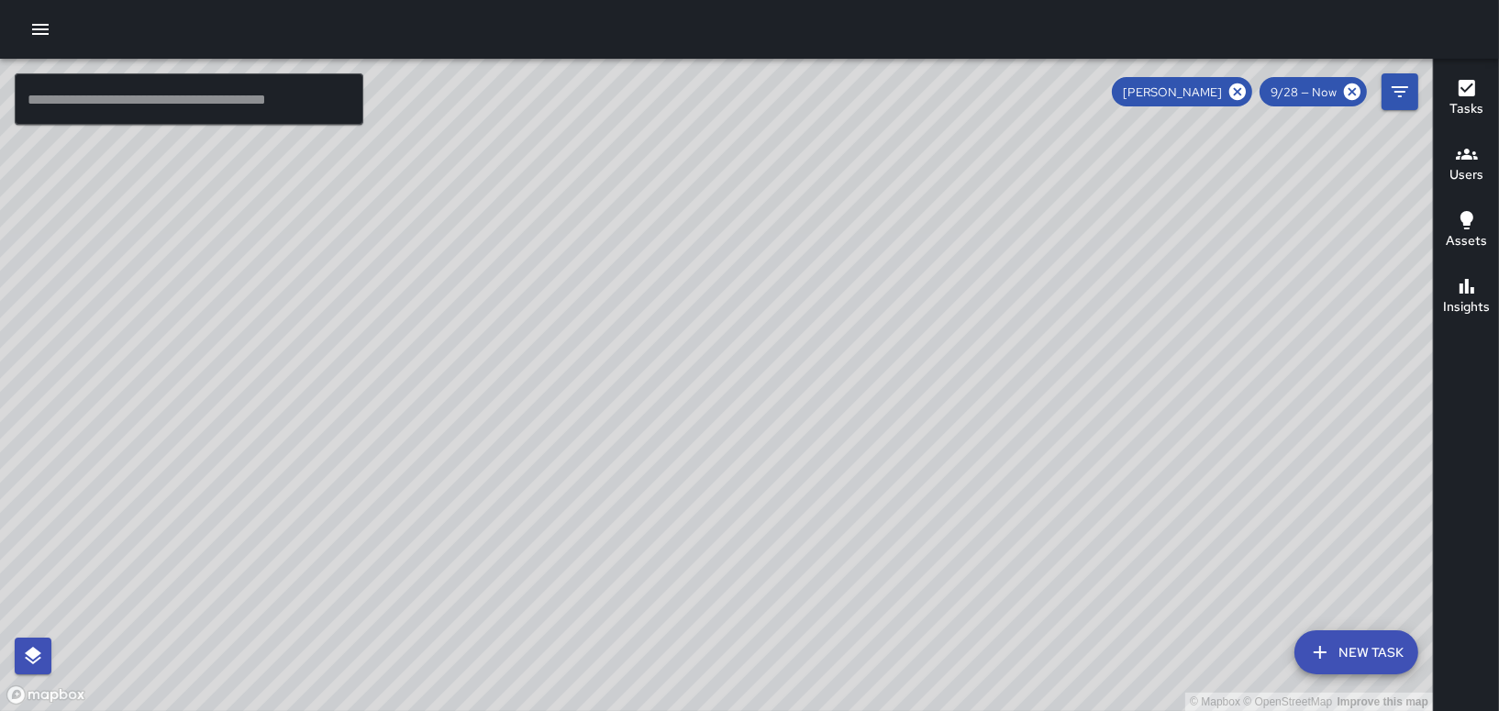
click at [1242, 87] on icon at bounding box center [1237, 91] width 17 height 17
click at [1028, 301] on div "© Mapbox © OpenStreetMap Improve this map" at bounding box center [716, 385] width 1433 height 652
drag, startPoint x: 1026, startPoint y: 583, endPoint x: 987, endPoint y: 363, distance: 223.5
click at [987, 363] on div "© Mapbox © OpenStreetMap Improve this map" at bounding box center [716, 385] width 1433 height 652
